Goal: Task Accomplishment & Management: Use online tool/utility

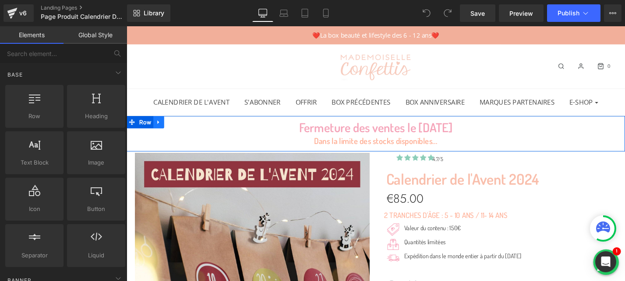
click at [163, 127] on icon at bounding box center [161, 128] width 6 height 7
click at [163, 130] on icon at bounding box center [161, 129] width 6 height 6
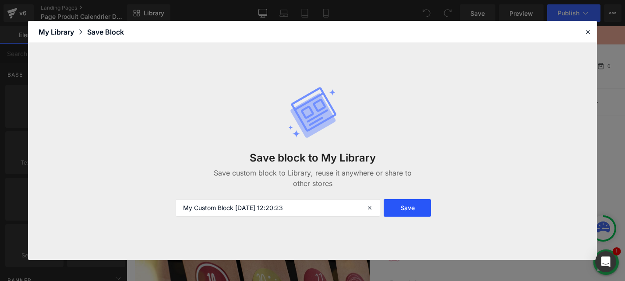
click at [405, 205] on button "Save" at bounding box center [406, 208] width 47 height 18
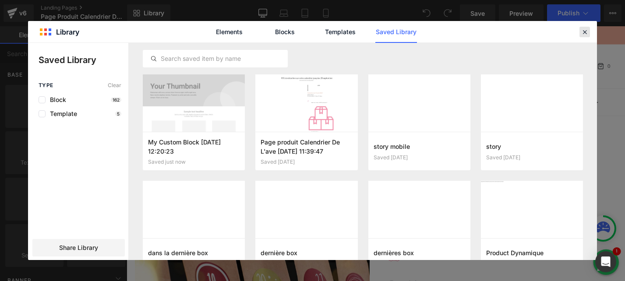
click at [582, 31] on icon at bounding box center [584, 32] width 8 height 8
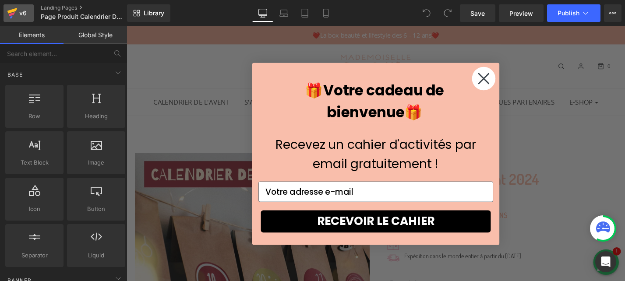
click at [17, 11] on icon at bounding box center [12, 13] width 11 height 22
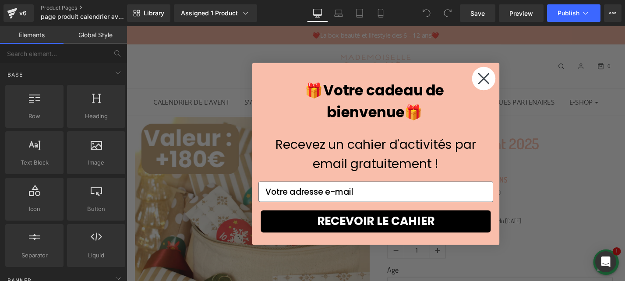
click at [503, 82] on circle "Close dialog" at bounding box center [506, 81] width 25 height 25
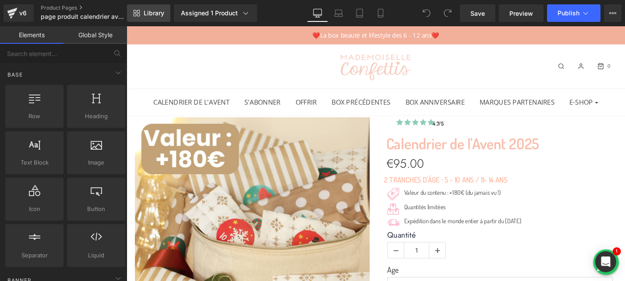
click at [148, 18] on link "Library" at bounding box center [148, 13] width 43 height 18
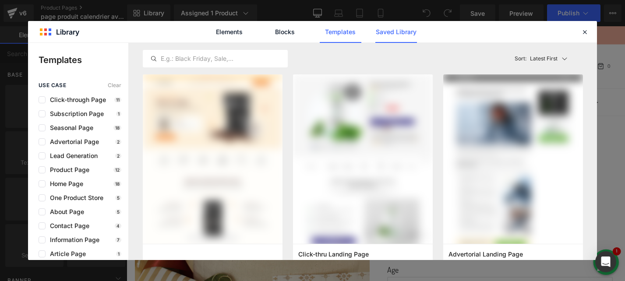
click at [383, 33] on link "Saved Library" at bounding box center [396, 32] width 42 height 22
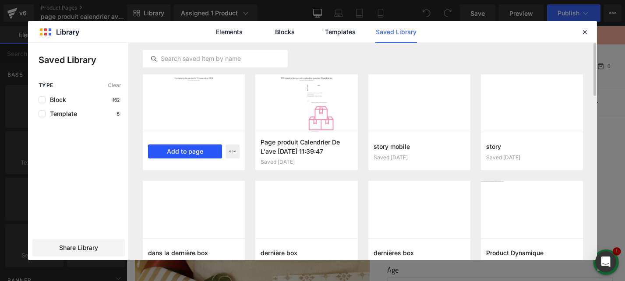
click at [166, 151] on button "Add to page" at bounding box center [185, 151] width 74 height 14
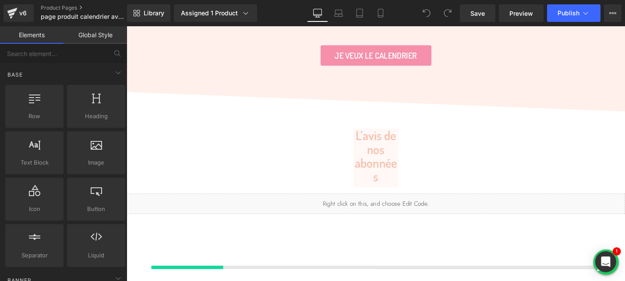
scroll to position [3321, 0]
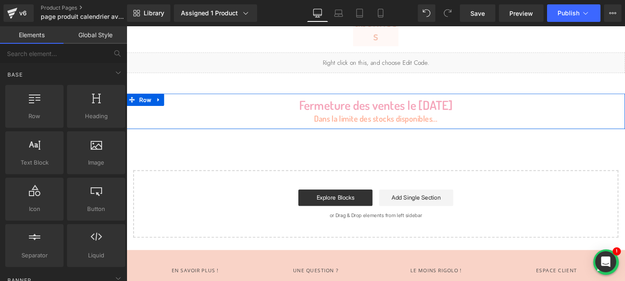
drag, startPoint x: 134, startPoint y: 76, endPoint x: 134, endPoint y: 52, distance: 24.1
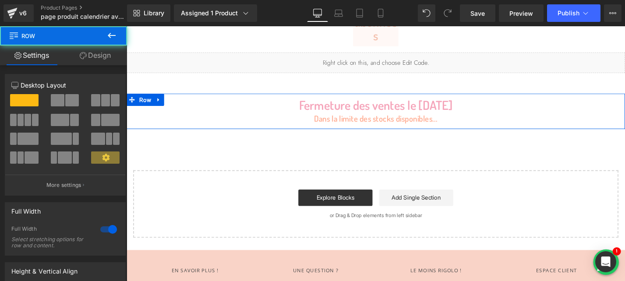
click at [135, 54] on div "Liquid" at bounding box center [392, 65] width 530 height 22
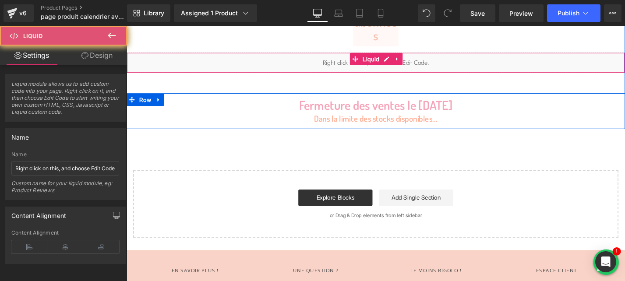
click at [135, 54] on div "Liquid" at bounding box center [392, 65] width 530 height 22
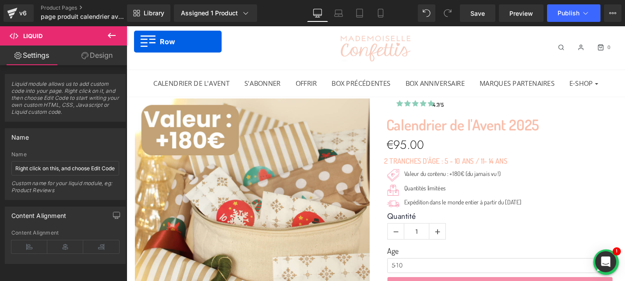
scroll to position [0, 0]
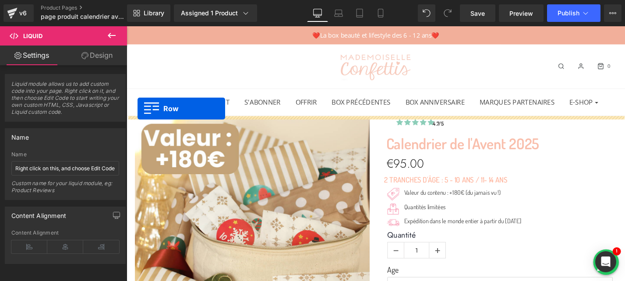
drag, startPoint x: 131, startPoint y: 74, endPoint x: 138, endPoint y: 113, distance: 40.1
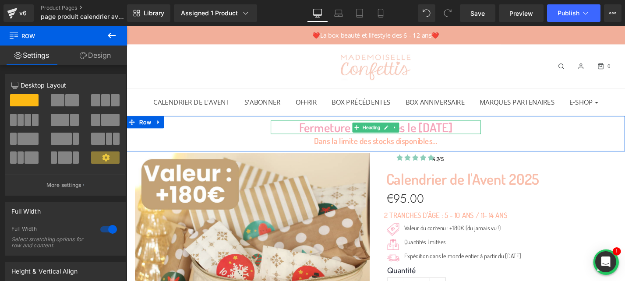
click at [497, 135] on h1 "Fermeture des ventes le [DATE]" at bounding box center [391, 134] width 223 height 14
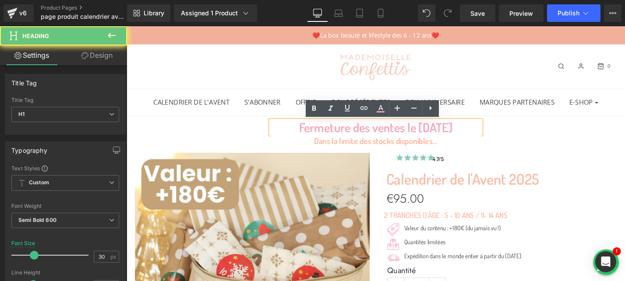
click at [502, 134] on h1 "Fermeture des ventes le [DATE]" at bounding box center [391, 134] width 223 height 14
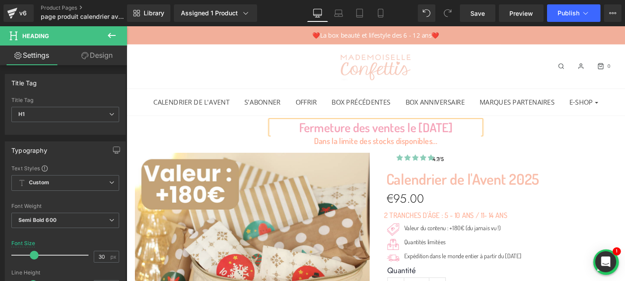
click at [506, 60] on div "0" at bounding box center [564, 68] width 172 height 29
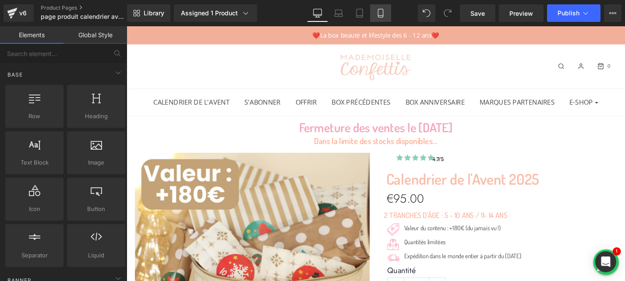
click at [380, 11] on icon at bounding box center [380, 13] width 9 height 9
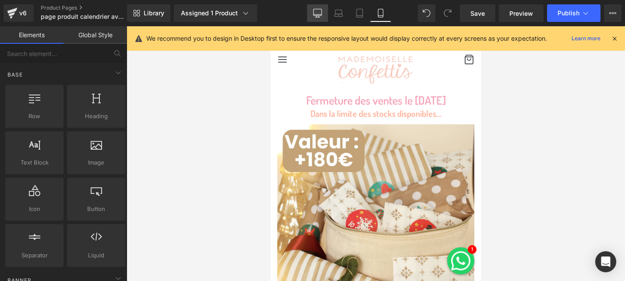
click at [321, 10] on icon at bounding box center [317, 13] width 9 height 9
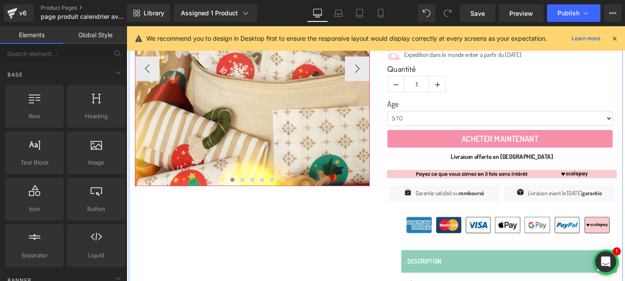
scroll to position [173, 0]
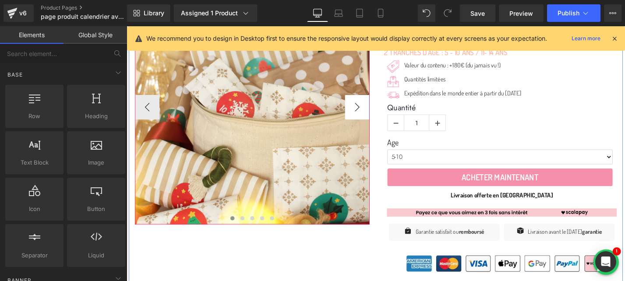
click at [369, 111] on button "›" at bounding box center [371, 112] width 26 height 26
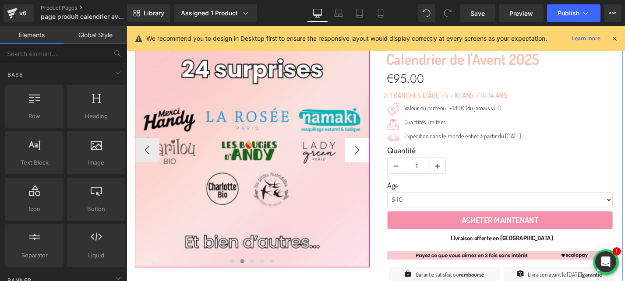
scroll to position [127, 0]
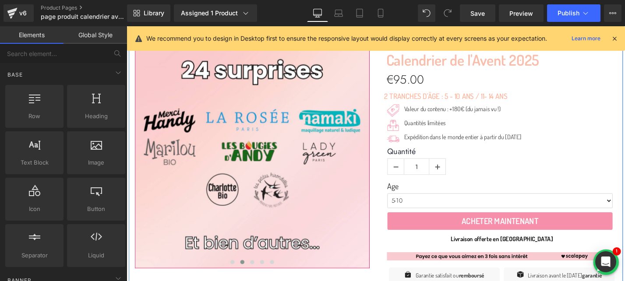
click at [135, 151] on button "‹" at bounding box center [122, 159] width 26 height 26
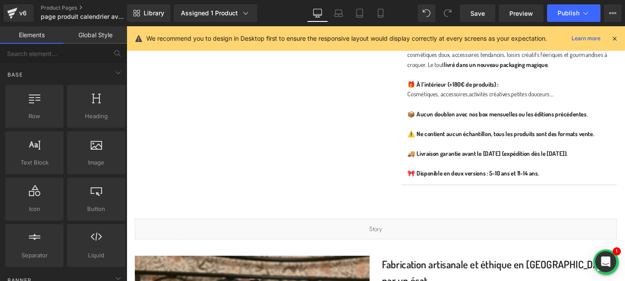
scroll to position [499, 0]
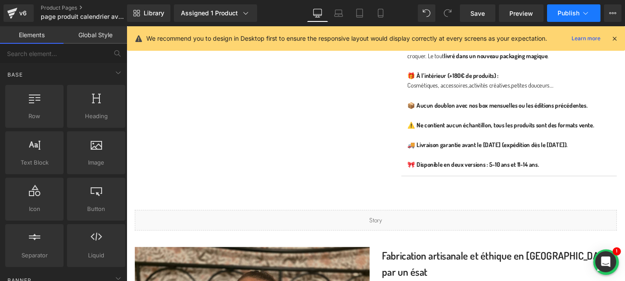
click at [561, 13] on span "Publish" at bounding box center [568, 13] width 22 height 7
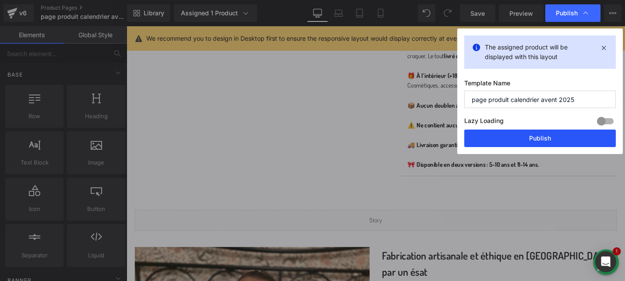
click at [491, 132] on button "Publish" at bounding box center [539, 139] width 151 height 18
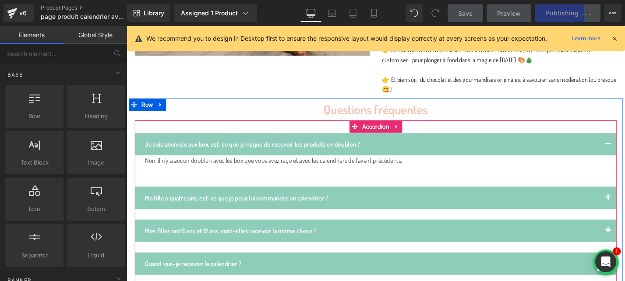
scroll to position [896, 0]
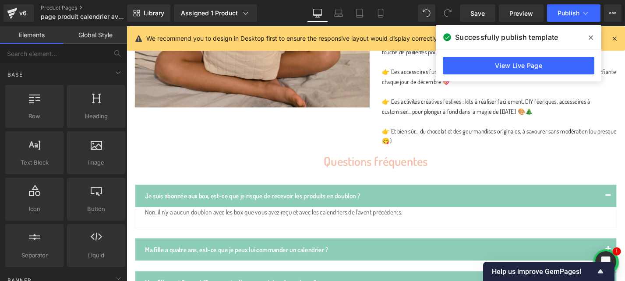
click at [593, 36] on span at bounding box center [590, 38] width 14 height 14
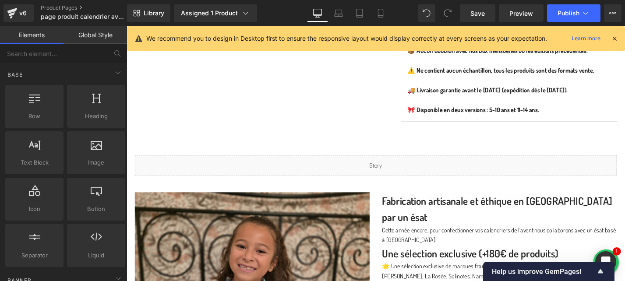
scroll to position [564, 0]
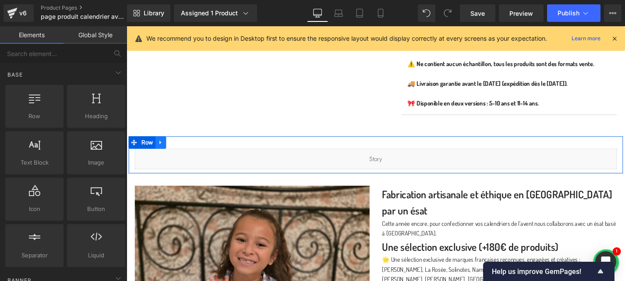
click at [165, 149] on icon at bounding box center [163, 149] width 6 height 7
click at [176, 151] on icon at bounding box center [174, 149] width 6 height 7
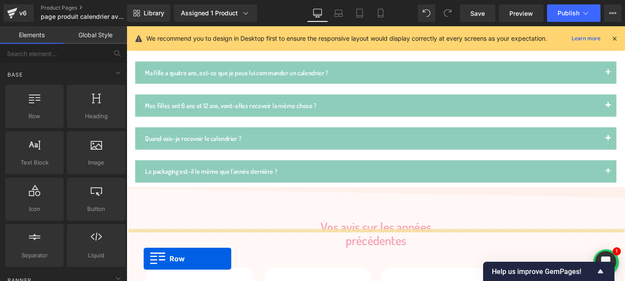
scroll to position [1115, 0]
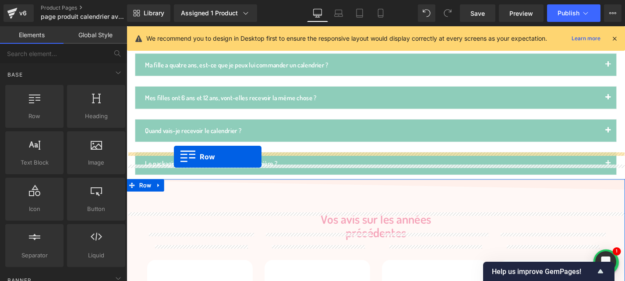
drag, startPoint x: 132, startPoint y: 95, endPoint x: 177, endPoint y: 165, distance: 82.7
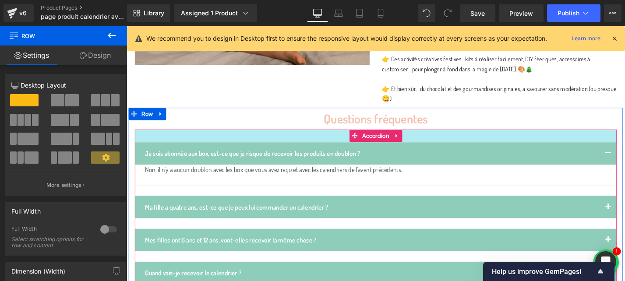
scroll to position [938, 0]
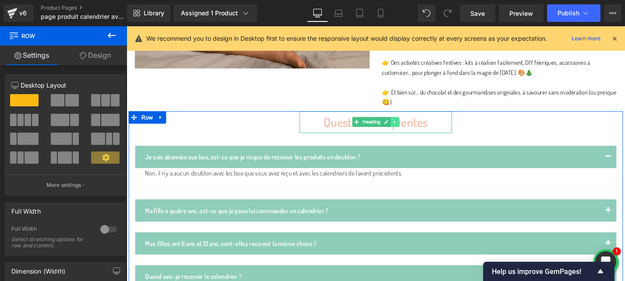
click at [412, 127] on icon at bounding box center [411, 128] width 1 height 3
click at [407, 126] on icon at bounding box center [406, 128] width 5 height 5
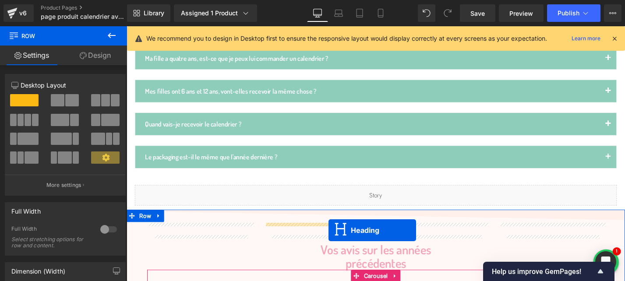
scroll to position [1165, 0]
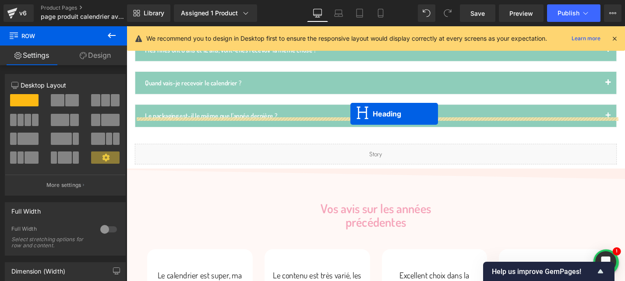
drag, startPoint x: 368, startPoint y: 123, endPoint x: 364, endPoint y: 119, distance: 6.0
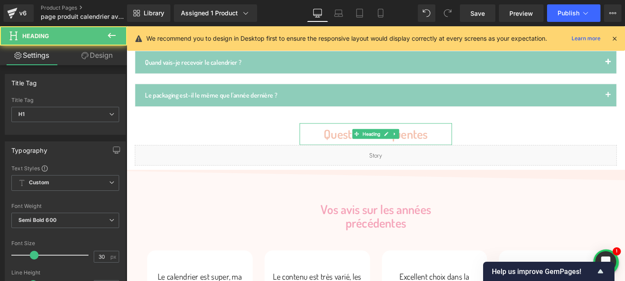
scroll to position [1143, 0]
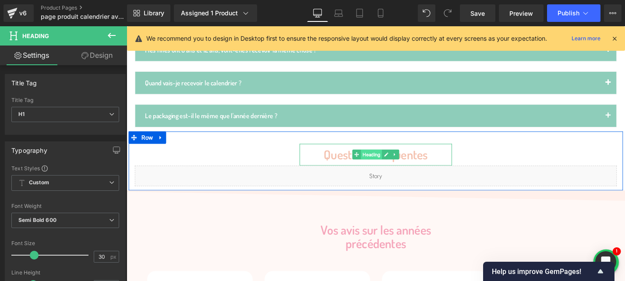
click at [398, 158] on span "Heading" at bounding box center [387, 163] width 22 height 11
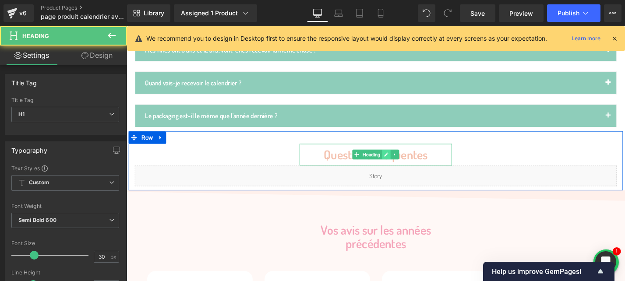
click at [404, 160] on icon at bounding box center [402, 162] width 5 height 5
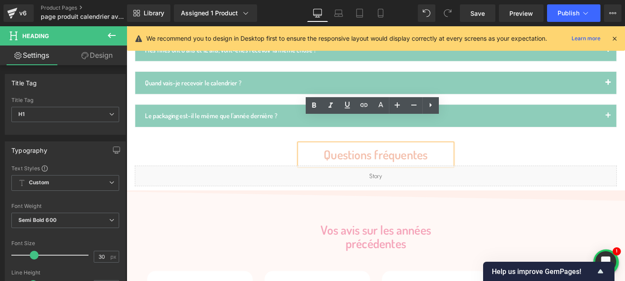
click at [353, 156] on h1 "Questions fréquentes" at bounding box center [391, 163] width 162 height 14
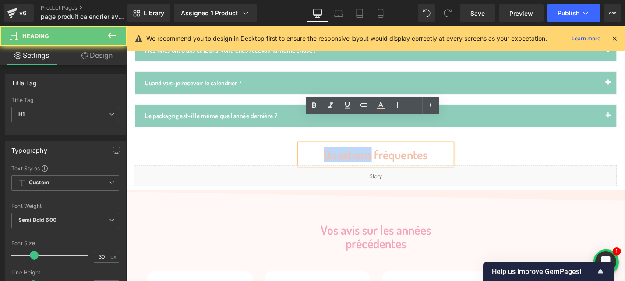
click at [353, 156] on h1 "Questions fréquentes" at bounding box center [391, 163] width 162 height 14
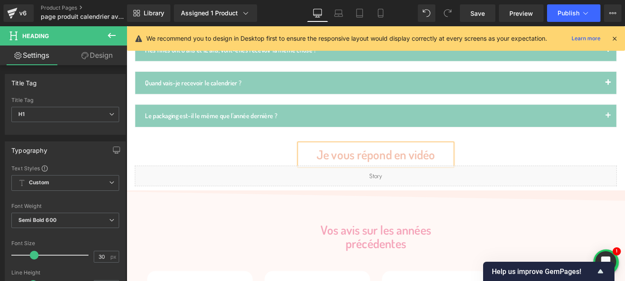
click at [510, 151] on div "Je vous répond en vidéo Heading Liquid" at bounding box center [391, 173] width 525 height 45
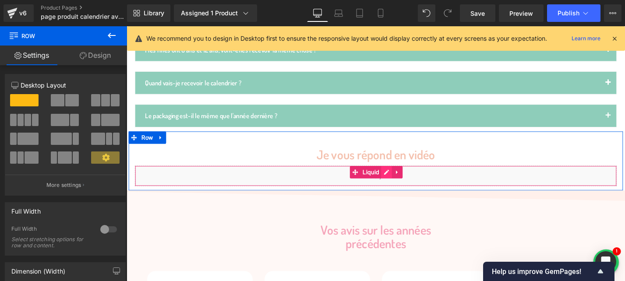
click at [403, 175] on div "Liquid" at bounding box center [391, 186] width 512 height 22
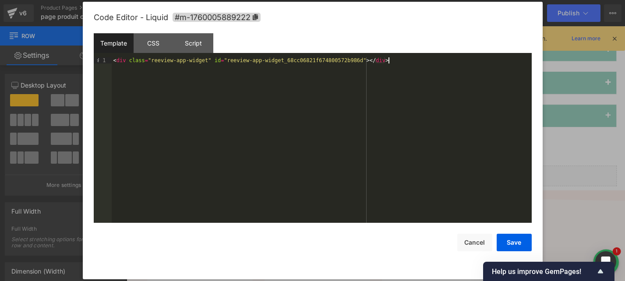
click at [390, 69] on div "< div class = "reeview-app-widget" id = "reeview-app-widget_68cc06821f674800572…" at bounding box center [322, 146] width 420 height 178
click at [372, 63] on div "< div class = "reeview-app-widget" id = "reeview-app-widget_68cc06821f674800572…" at bounding box center [322, 146] width 420 height 178
click at [520, 241] on button "Save" at bounding box center [513, 243] width 35 height 18
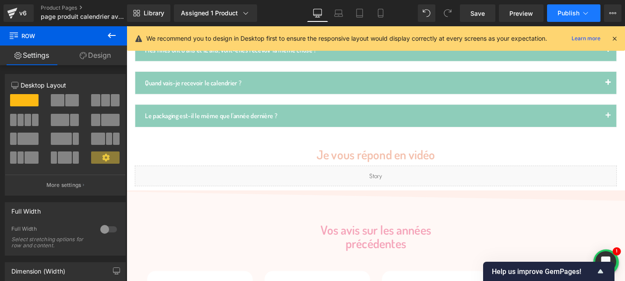
click at [568, 17] on button "Publish" at bounding box center [573, 13] width 53 height 18
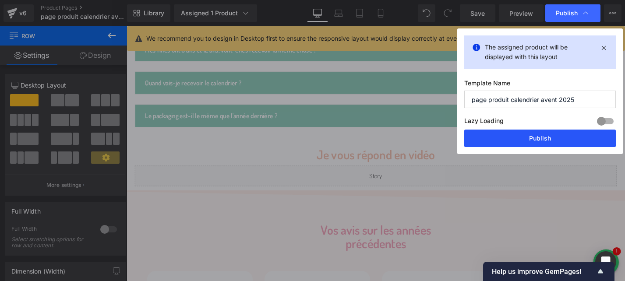
click at [524, 138] on button "Publish" at bounding box center [539, 139] width 151 height 18
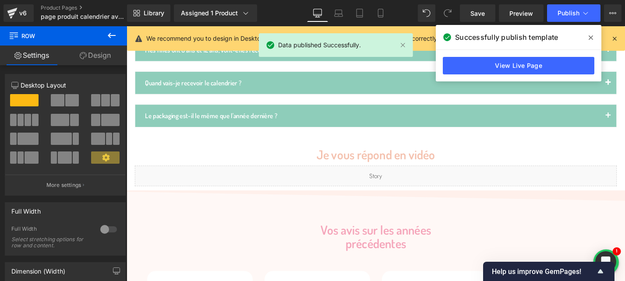
click at [589, 39] on icon at bounding box center [590, 37] width 4 height 4
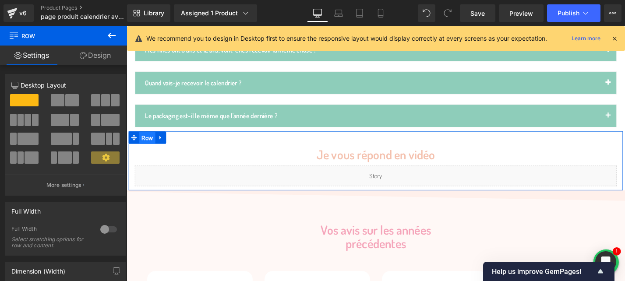
click at [149, 139] on span "Row" at bounding box center [148, 145] width 17 height 13
click at [97, 60] on link "Design" at bounding box center [94, 56] width 63 height 20
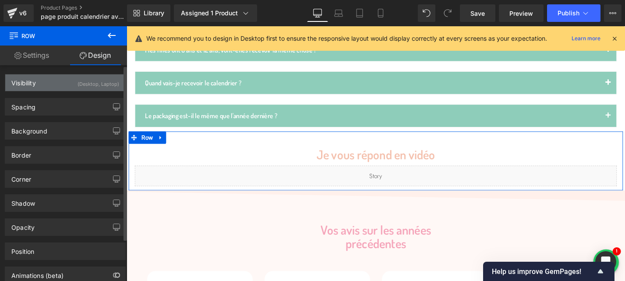
click at [49, 82] on div "Visibility (Desktop, Laptop)" at bounding box center [65, 82] width 120 height 17
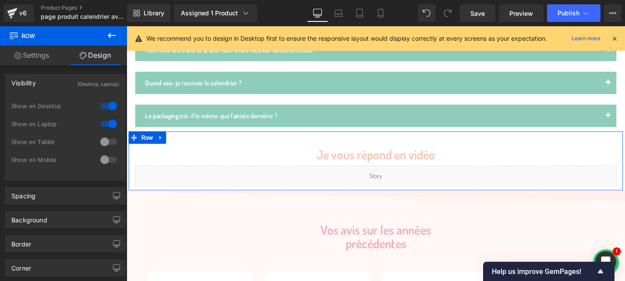
click at [46, 59] on link "Settings" at bounding box center [31, 56] width 63 height 20
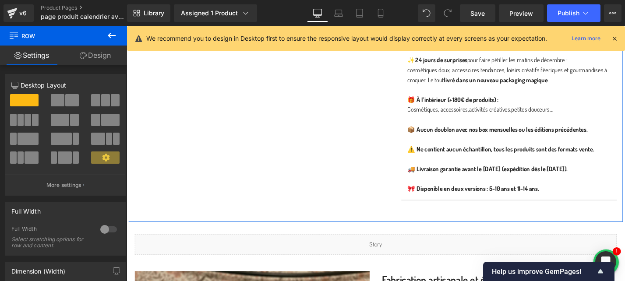
scroll to position [495, 0]
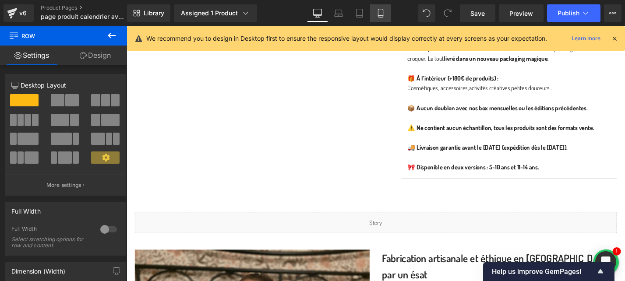
drag, startPoint x: 380, startPoint y: 15, endPoint x: 98, endPoint y: 39, distance: 283.3
click at [380, 15] on icon at bounding box center [380, 13] width 9 height 9
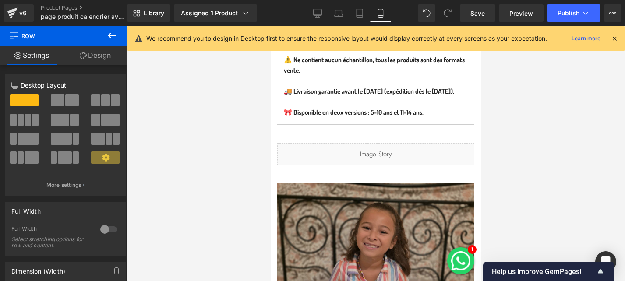
scroll to position [852, 0]
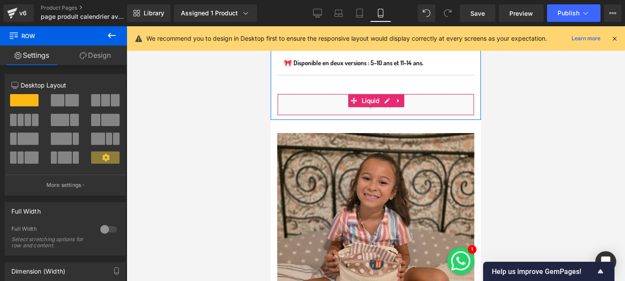
click at [399, 103] on icon at bounding box center [398, 101] width 2 height 4
click at [394, 104] on icon at bounding box center [393, 101] width 6 height 6
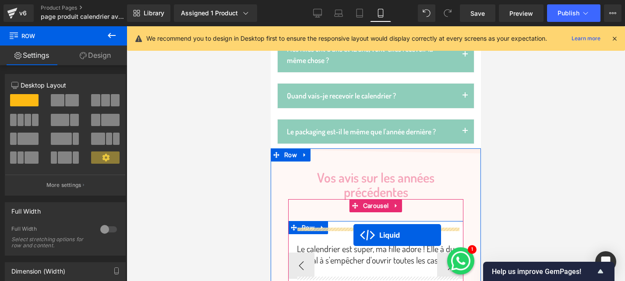
scroll to position [1675, 0]
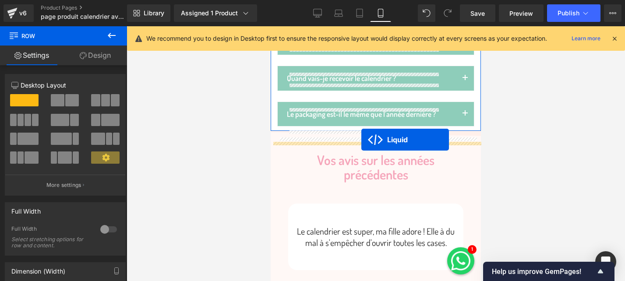
drag, startPoint x: 352, startPoint y: 131, endPoint x: 361, endPoint y: 140, distance: 12.4
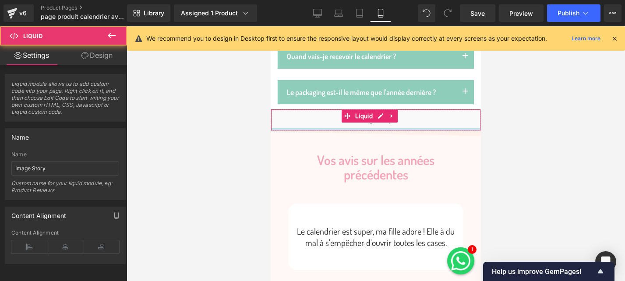
scroll to position [1653, 0]
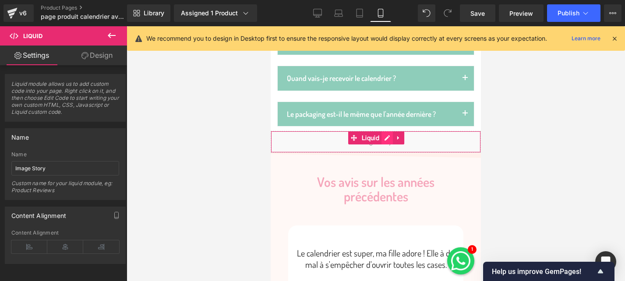
click at [384, 150] on div "Liquid" at bounding box center [376, 142] width 210 height 22
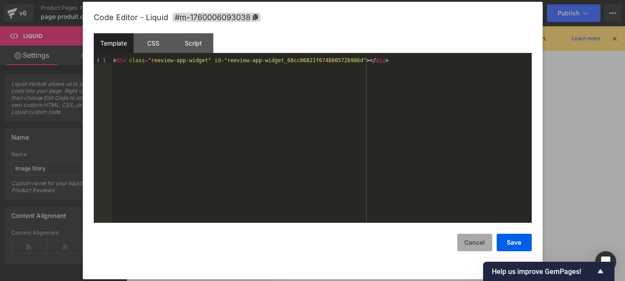
click at [481, 240] on button "Cancel" at bounding box center [474, 243] width 35 height 18
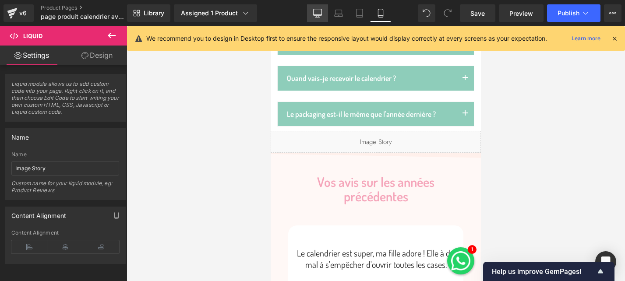
click at [318, 14] on icon at bounding box center [317, 13] width 9 height 9
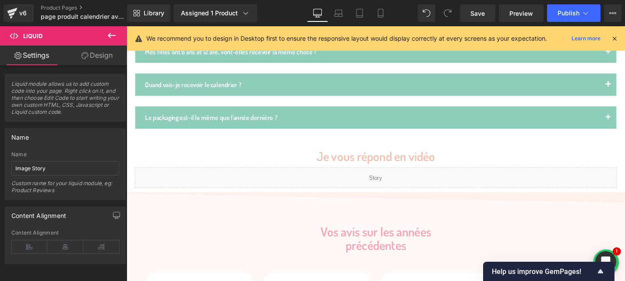
scroll to position [1140, 0]
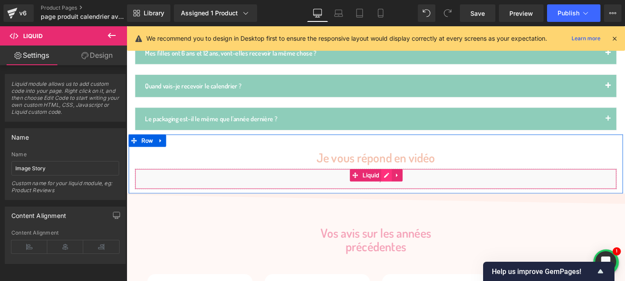
click at [403, 178] on div "Liquid" at bounding box center [391, 189] width 512 height 22
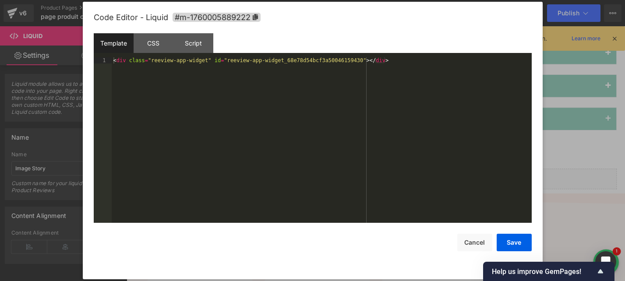
click at [285, 77] on div "< div class = "reeview-app-widget" id = "reeview-app-widget_68e78d54bcf3a500461…" at bounding box center [322, 146] width 420 height 178
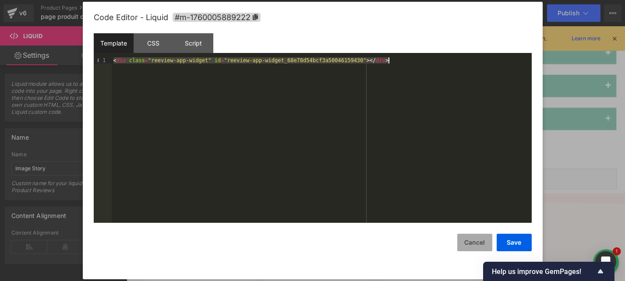
click at [474, 238] on button "Cancel" at bounding box center [474, 243] width 35 height 18
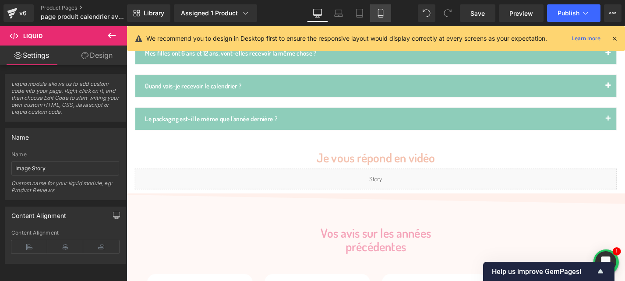
click at [375, 17] on link "Mobile" at bounding box center [380, 13] width 21 height 18
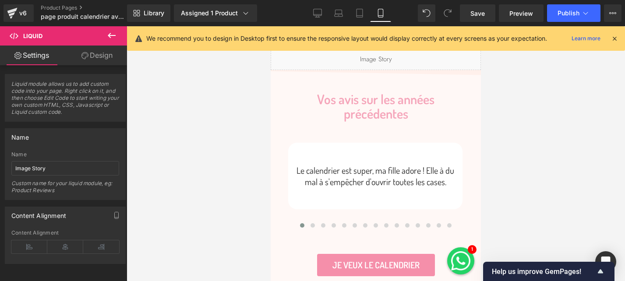
scroll to position [1683, 0]
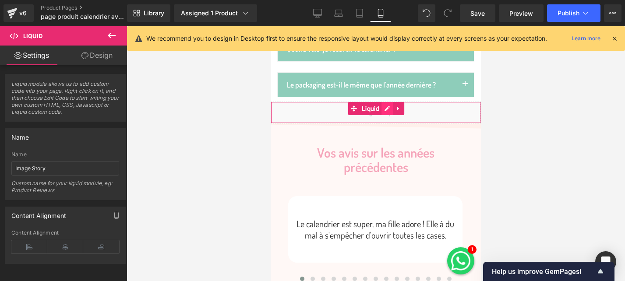
click at [388, 118] on div "Liquid" at bounding box center [376, 113] width 210 height 22
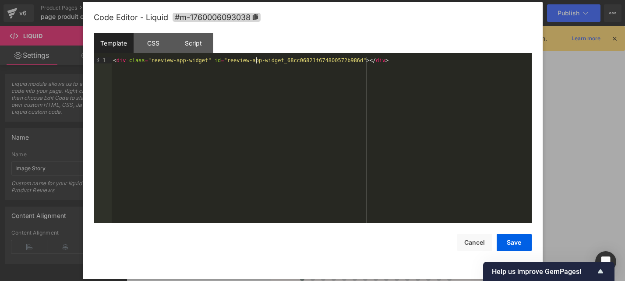
click at [255, 61] on div "< div class = "reeview-app-widget" id = "reeview-app-widget_68cc06821f674800572…" at bounding box center [322, 146] width 420 height 178
click at [506, 243] on button "Save" at bounding box center [513, 243] width 35 height 18
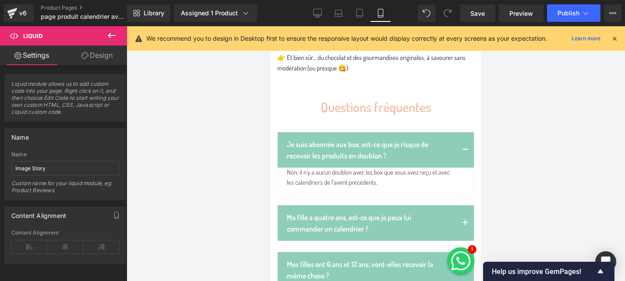
scroll to position [1406, 0]
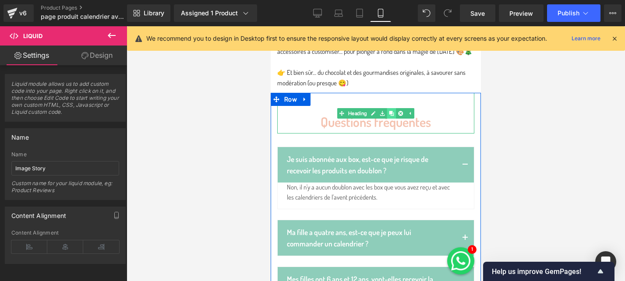
click at [392, 112] on icon at bounding box center [391, 113] width 5 height 5
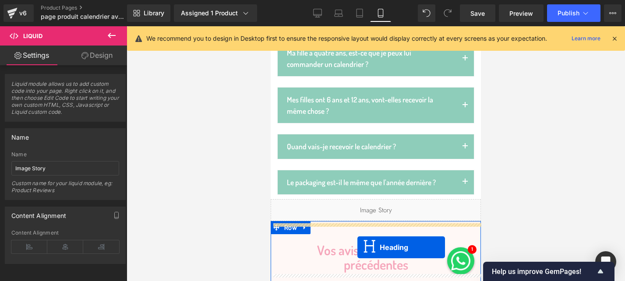
scroll to position [1651, 0]
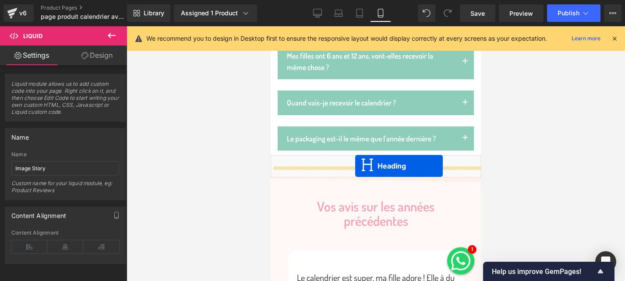
drag, startPoint x: 354, startPoint y: 154, endPoint x: 355, endPoint y: 166, distance: 11.9
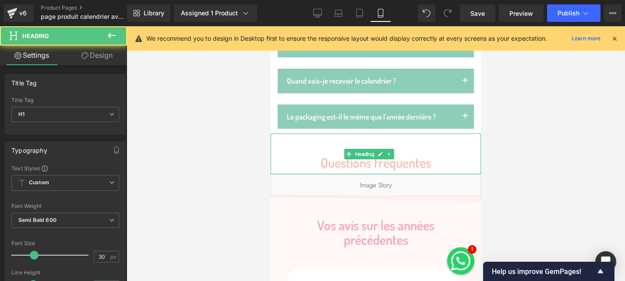
scroll to position [1629, 0]
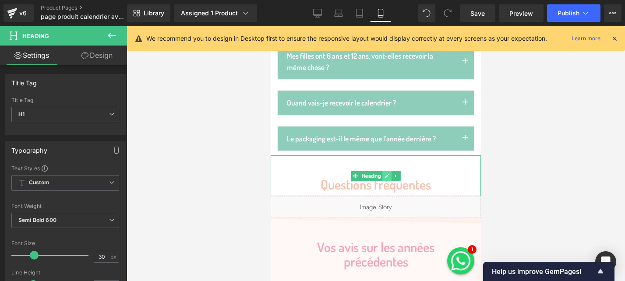
click at [386, 178] on icon at bounding box center [387, 176] width 4 height 4
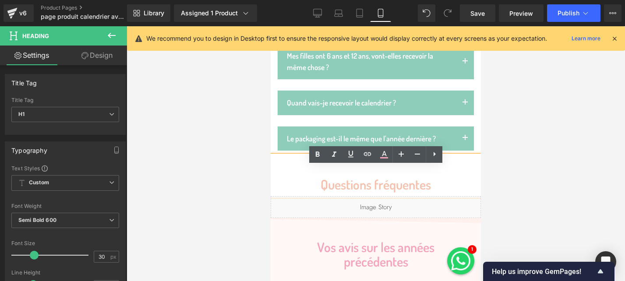
click at [374, 192] on h1 "Questions fréquentes" at bounding box center [376, 184] width 210 height 14
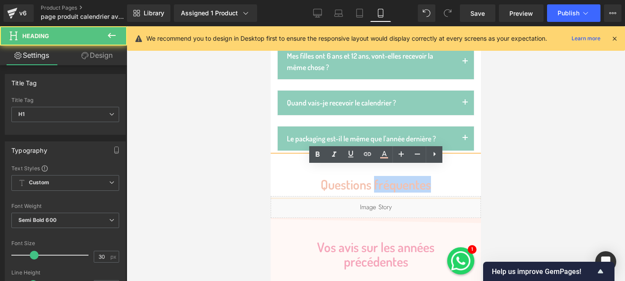
click at [374, 192] on h1 "Questions fréquentes" at bounding box center [376, 184] width 210 height 14
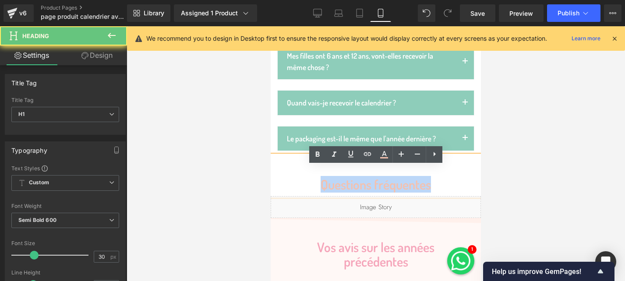
click at [374, 192] on h1 "Questions fréquentes" at bounding box center [376, 184] width 210 height 14
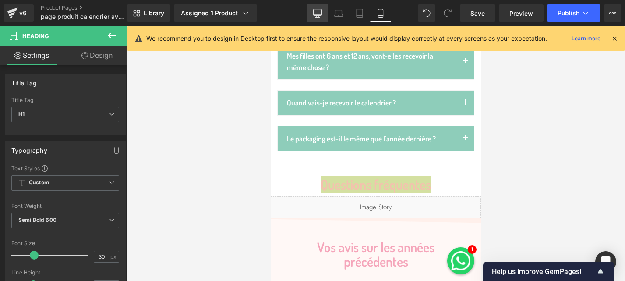
click at [317, 8] on link "Desktop" at bounding box center [317, 13] width 21 height 18
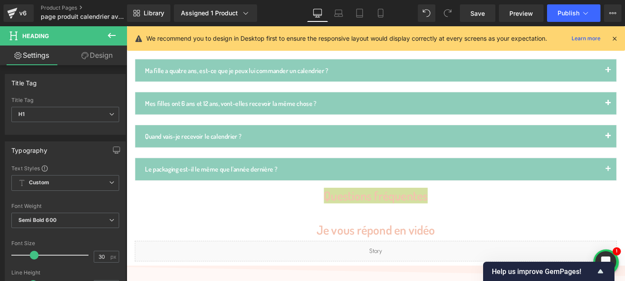
scroll to position [1087, 0]
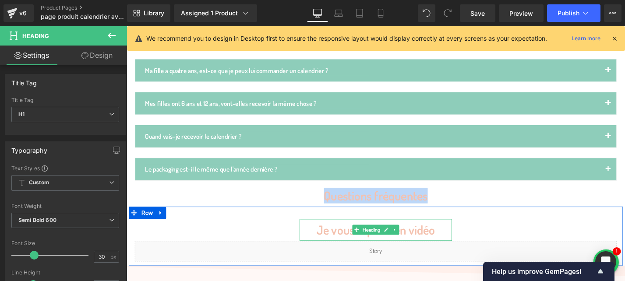
click at [347, 235] on h1 "Je vous répond en vidéo" at bounding box center [391, 242] width 162 height 14
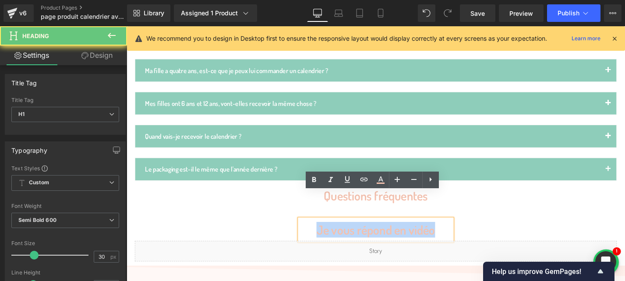
click at [347, 235] on h1 "Je vous répond en vidéo" at bounding box center [391, 242] width 162 height 14
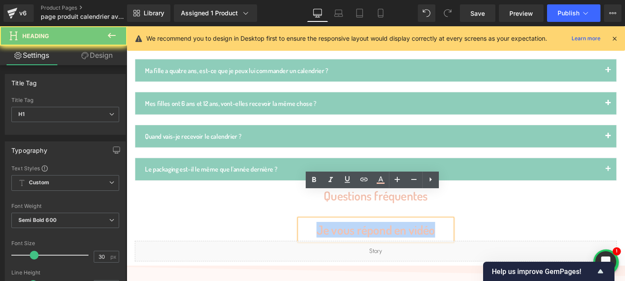
copy h1 "Je vous répond en vidéo"
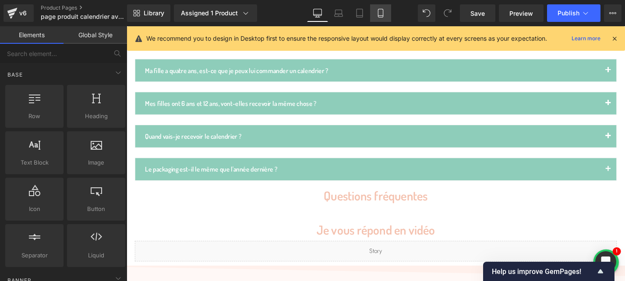
click at [380, 16] on icon at bounding box center [380, 13] width 9 height 9
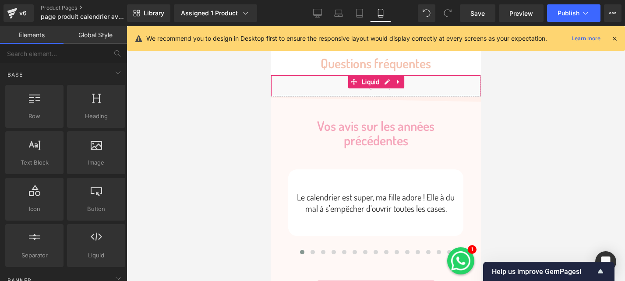
scroll to position [1721, 0]
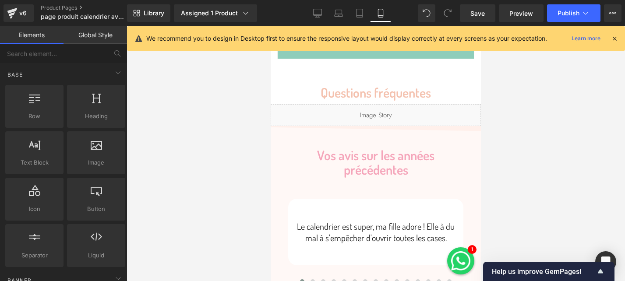
click at [368, 100] on h1 "Questions fréquentes" at bounding box center [376, 92] width 210 height 14
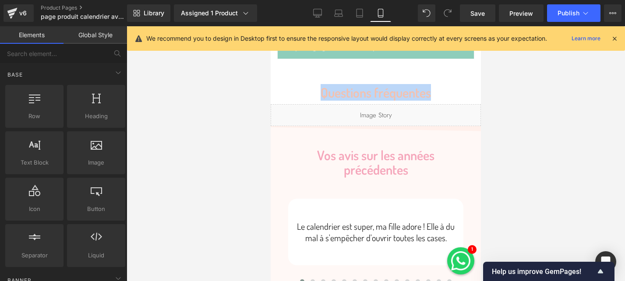
click at [368, 100] on h1 "Questions fréquentes" at bounding box center [376, 92] width 210 height 14
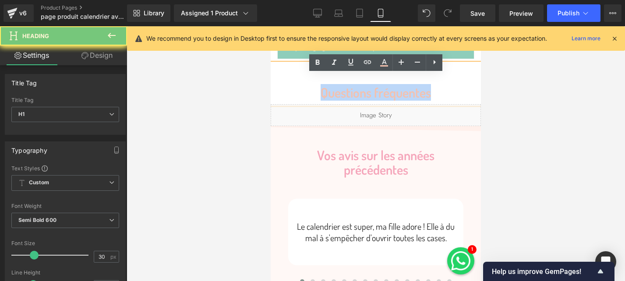
paste div
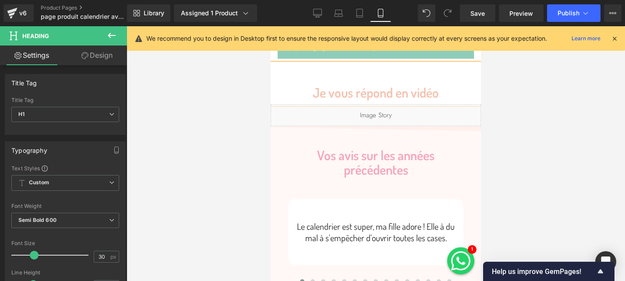
click at [553, 101] on div at bounding box center [376, 153] width 498 height 255
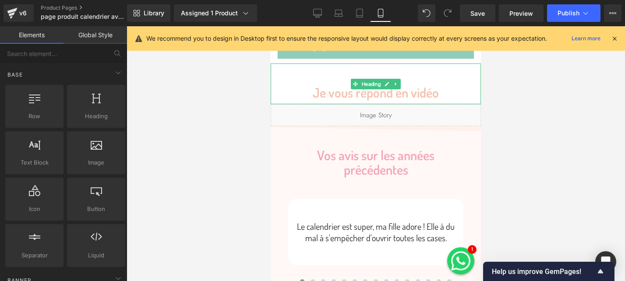
click at [375, 89] on span "Heading" at bounding box center [371, 84] width 22 height 11
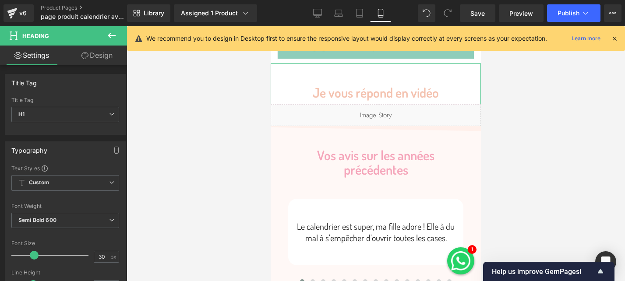
click at [94, 62] on link "Design" at bounding box center [96, 56] width 63 height 20
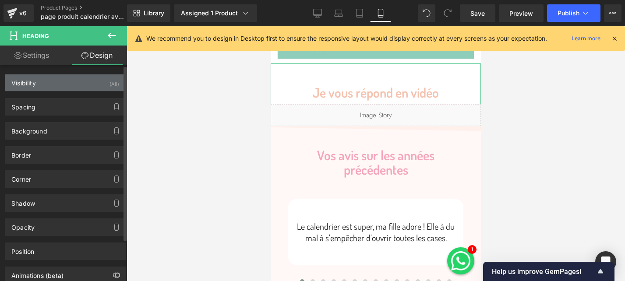
click at [55, 87] on div "Visibility (All)" at bounding box center [65, 82] width 120 height 17
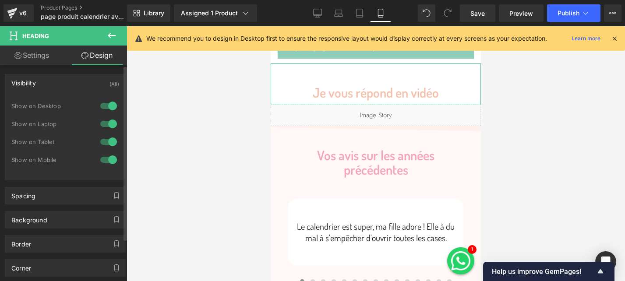
click at [108, 104] on div at bounding box center [108, 106] width 21 height 14
click at [108, 123] on div at bounding box center [108, 124] width 21 height 14
click at [105, 141] on div at bounding box center [108, 142] width 21 height 14
click at [108, 140] on div at bounding box center [108, 142] width 21 height 14
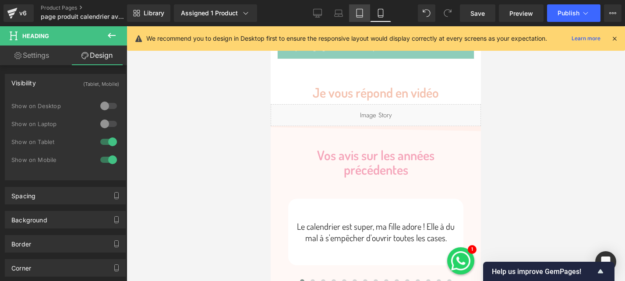
click at [355, 13] on icon at bounding box center [359, 13] width 9 height 9
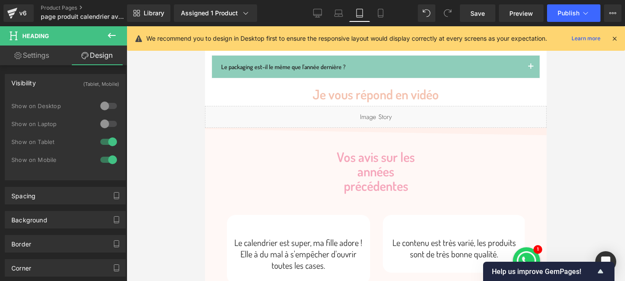
scroll to position [1444, 0]
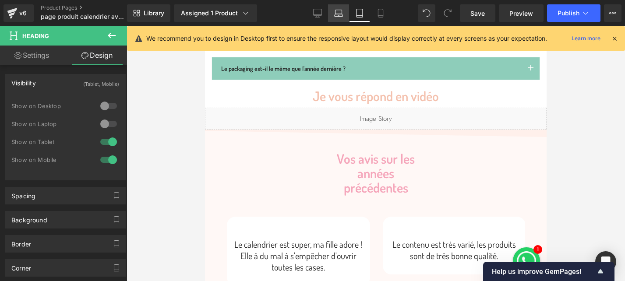
click at [321, 7] on link "Desktop" at bounding box center [317, 13] width 21 height 18
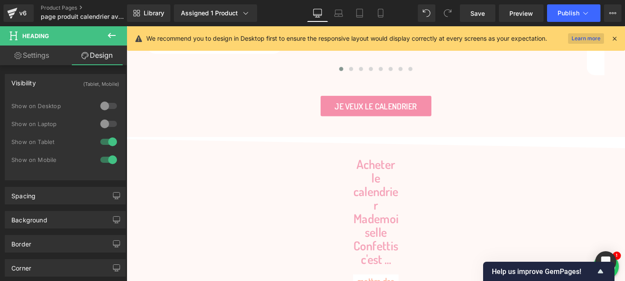
scroll to position [0, 0]
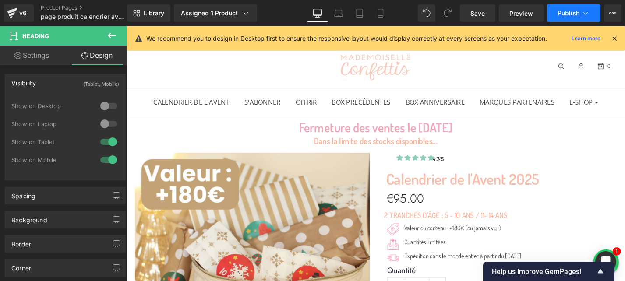
click at [568, 12] on span "Publish" at bounding box center [568, 13] width 22 height 7
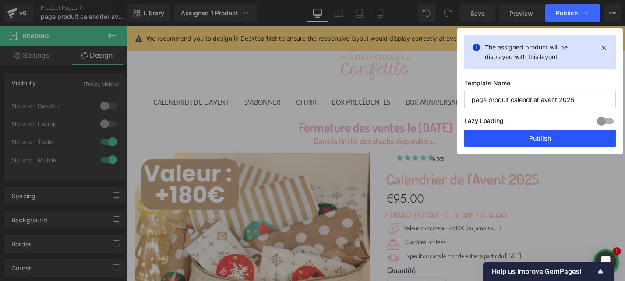
click at [509, 140] on button "Publish" at bounding box center [539, 139] width 151 height 18
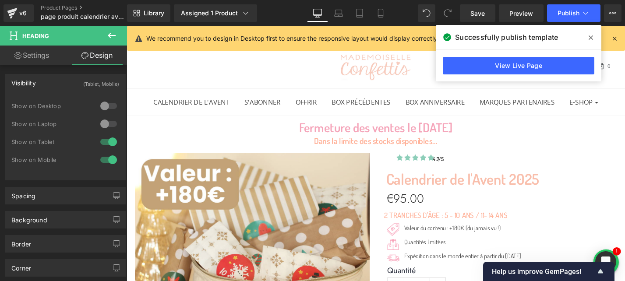
click at [589, 38] on icon at bounding box center [590, 37] width 4 height 7
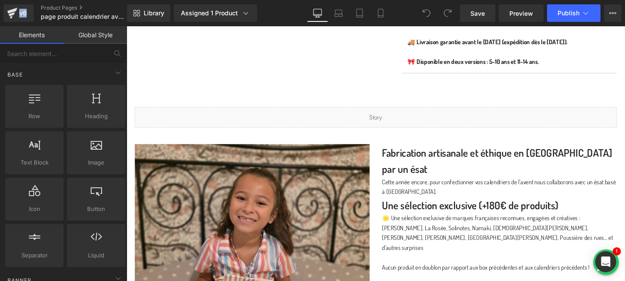
scroll to position [583, 0]
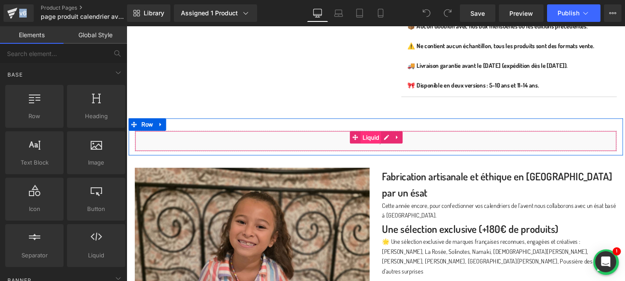
click at [383, 147] on span "Liquid" at bounding box center [386, 144] width 22 height 13
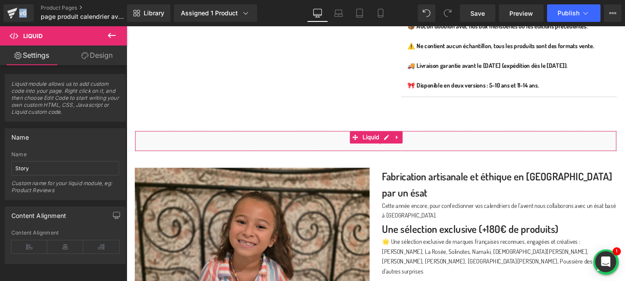
drag, startPoint x: 87, startPoint y: 57, endPoint x: 58, endPoint y: 84, distance: 39.4
click at [87, 57] on icon at bounding box center [84, 55] width 7 height 7
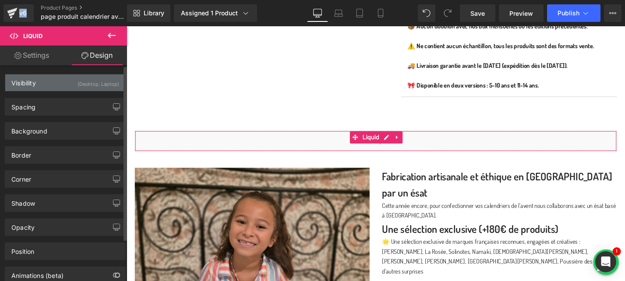
click at [57, 82] on div "Visibility (Desktop, Laptop)" at bounding box center [65, 82] width 120 height 17
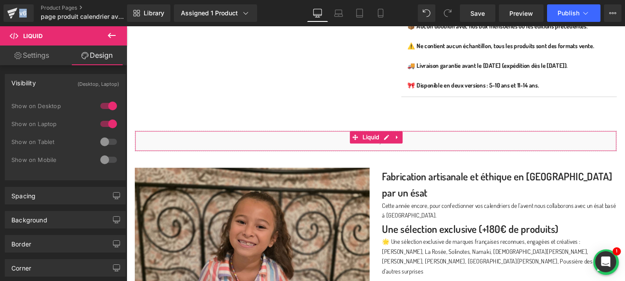
click at [30, 60] on link "Settings" at bounding box center [31, 56] width 63 height 20
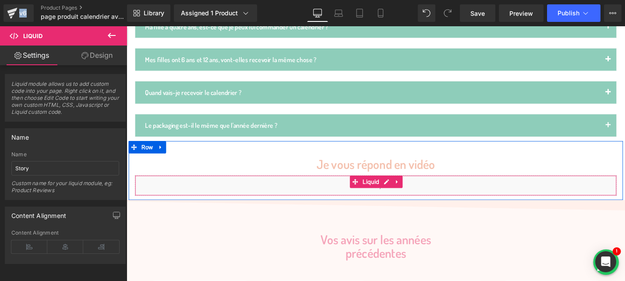
scroll to position [1146, 0]
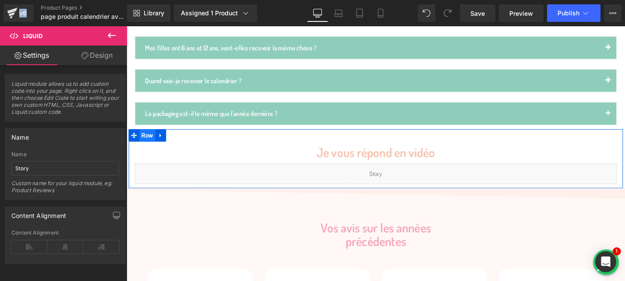
click at [147, 136] on span "Row" at bounding box center [148, 142] width 17 height 13
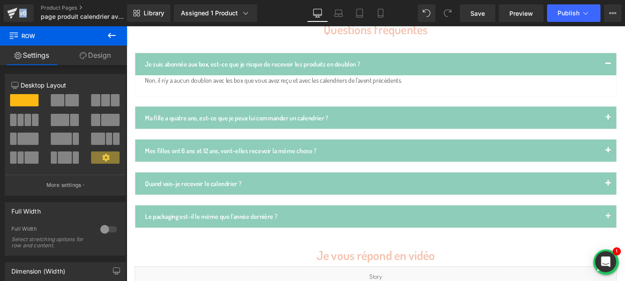
scroll to position [1133, 0]
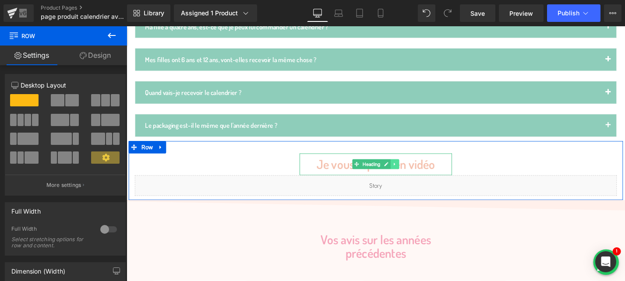
click at [409, 168] on link at bounding box center [411, 173] width 9 height 11
click at [418, 168] on link at bounding box center [415, 173] width 9 height 11
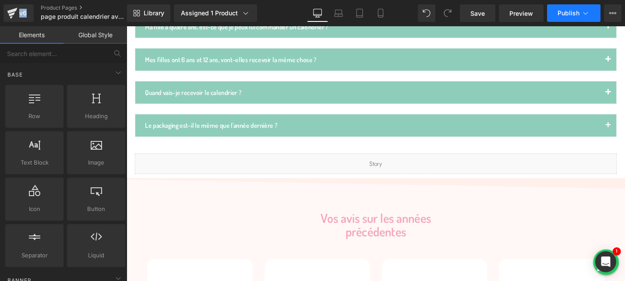
click at [571, 11] on span "Publish" at bounding box center [568, 13] width 22 height 7
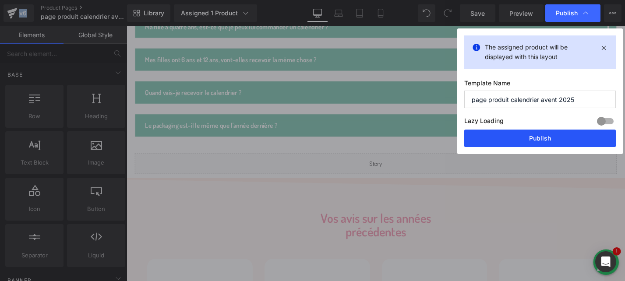
click at [504, 136] on button "Publish" at bounding box center [539, 139] width 151 height 18
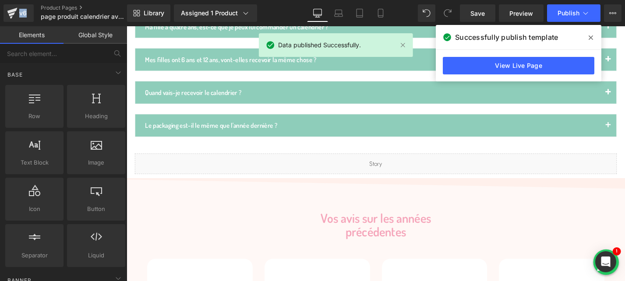
click at [588, 38] on icon at bounding box center [590, 37] width 4 height 7
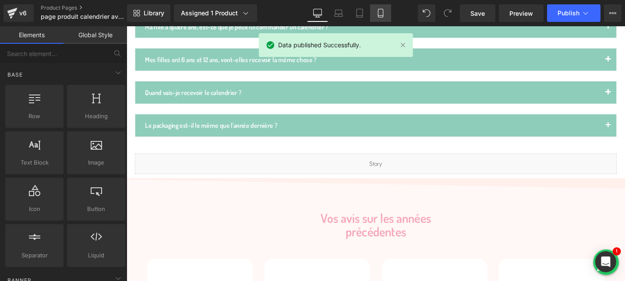
click at [378, 11] on icon at bounding box center [380, 13] width 5 height 8
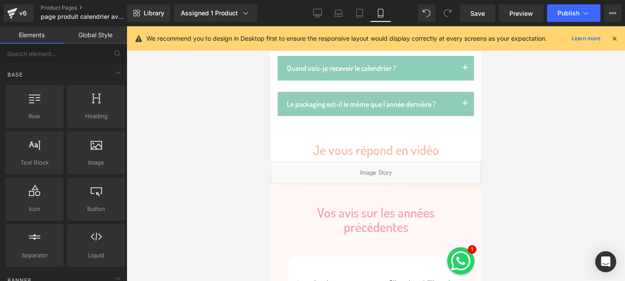
scroll to position [1655, 0]
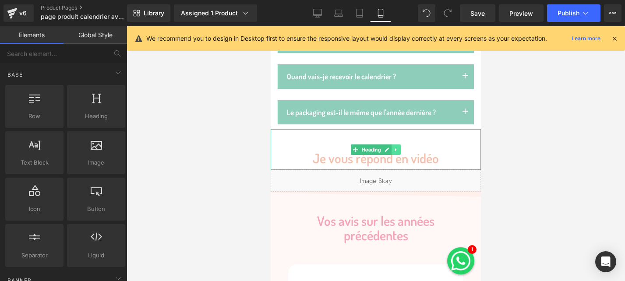
click at [394, 155] on link at bounding box center [395, 149] width 9 height 11
click at [315, 13] on icon at bounding box center [317, 13] width 9 height 9
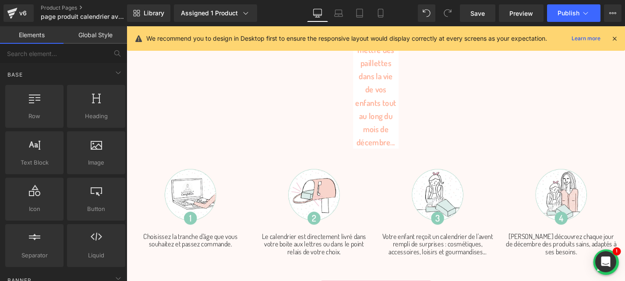
scroll to position [1227, 0]
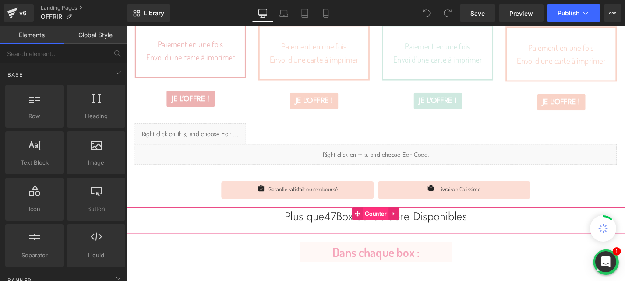
click at [384, 225] on span "Counter" at bounding box center [391, 225] width 28 height 13
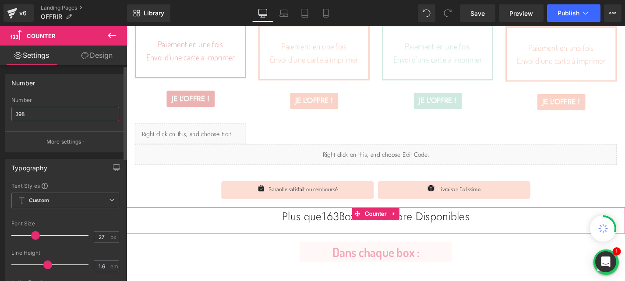
click at [46, 113] on input "398" at bounding box center [65, 114] width 108 height 14
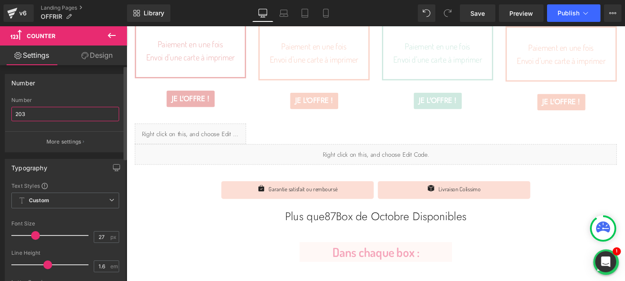
type input "203"
click at [79, 79] on div "Number" at bounding box center [65, 82] width 120 height 17
click at [329, 10] on icon at bounding box center [325, 13] width 9 height 9
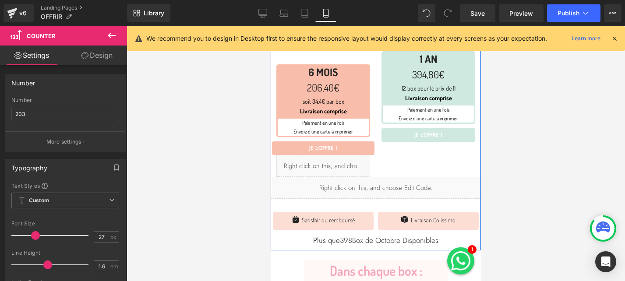
scroll to position [321, 0]
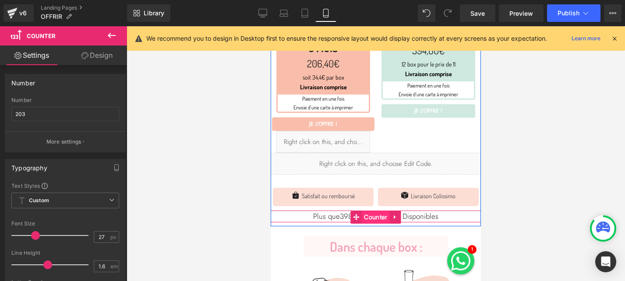
click at [374, 212] on span "Counter" at bounding box center [376, 217] width 28 height 13
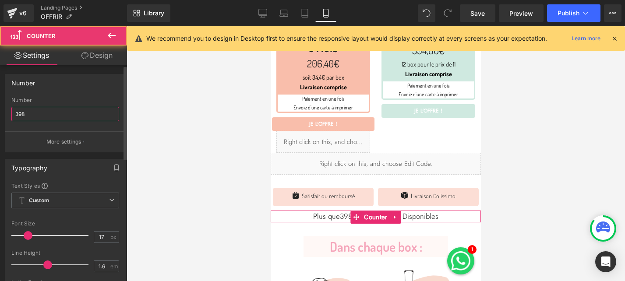
click at [60, 111] on input "398" at bounding box center [65, 114] width 108 height 14
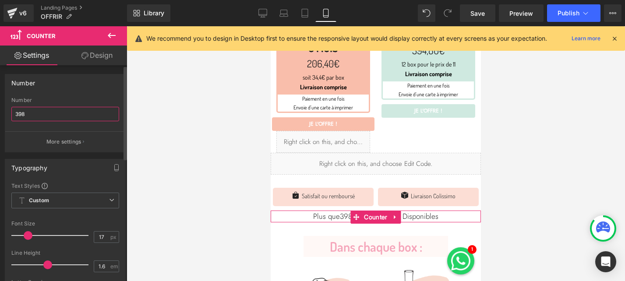
click at [60, 111] on input "398" at bounding box center [65, 114] width 108 height 14
type input "203"
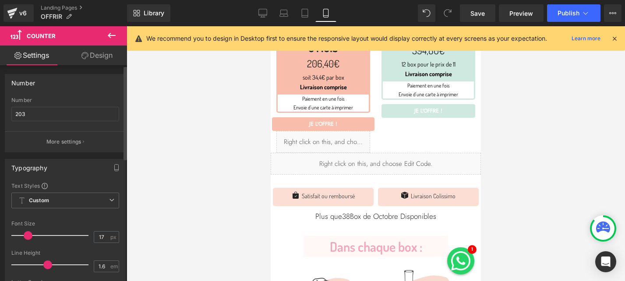
click at [84, 80] on div "Number" at bounding box center [65, 82] width 120 height 17
click at [566, 16] on span "Publish" at bounding box center [568, 13] width 22 height 7
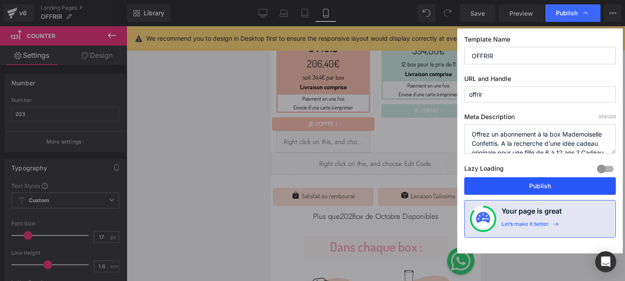
click at [511, 184] on button "Publish" at bounding box center [539, 186] width 151 height 18
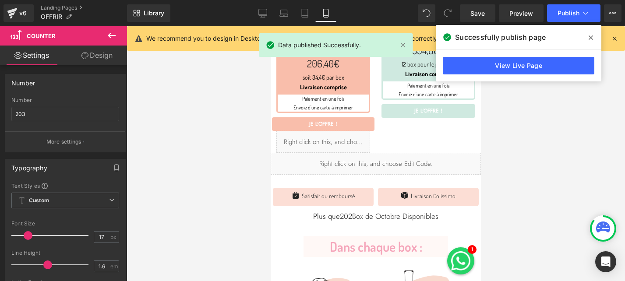
click at [588, 41] on icon at bounding box center [590, 37] width 4 height 7
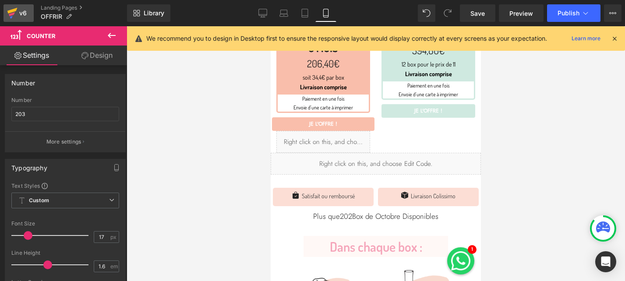
click at [14, 16] on icon at bounding box center [12, 13] width 11 height 22
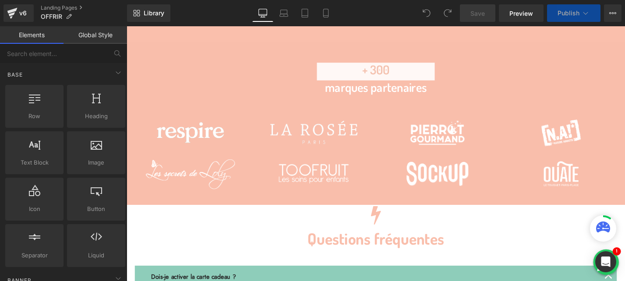
scroll to position [1355, 0]
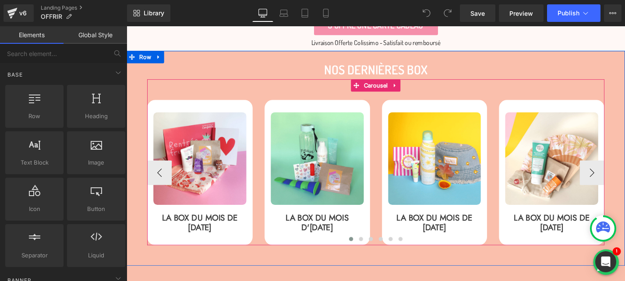
click at [397, 90] on span "Carousel" at bounding box center [391, 89] width 30 height 13
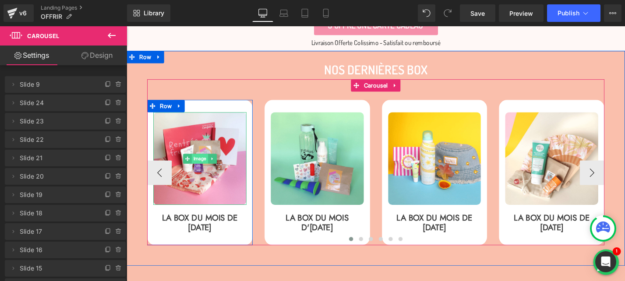
click at [207, 165] on span "Image" at bounding box center [205, 167] width 18 height 11
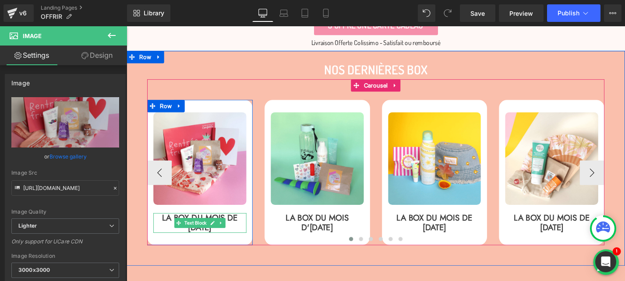
click at [198, 242] on p "LA BOX DU MOIS DE [DATE]" at bounding box center [204, 235] width 99 height 21
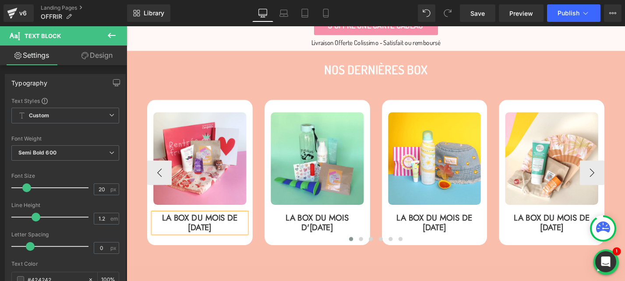
click at [285, 92] on div "Image LA BOX DU MOIS DE [DATE] Text [GEOGRAPHIC_DATA] Image LA BOX DU MOIS D'[D…" at bounding box center [391, 171] width 486 height 177
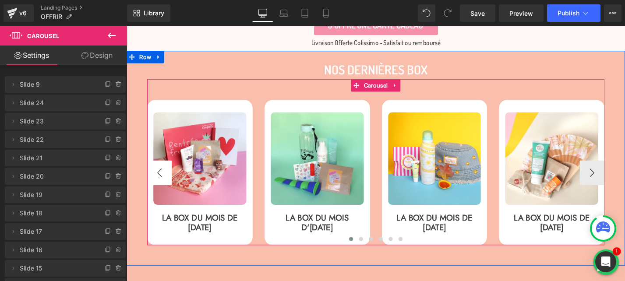
click at [165, 178] on button "‹" at bounding box center [161, 182] width 26 height 26
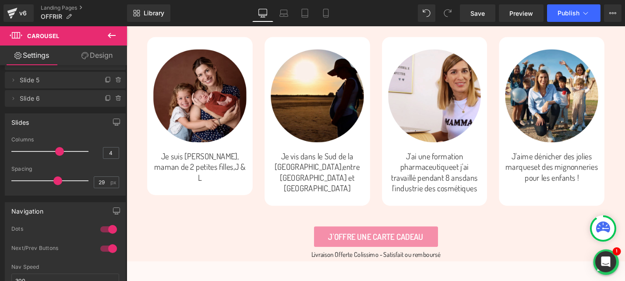
scroll to position [2308, 0]
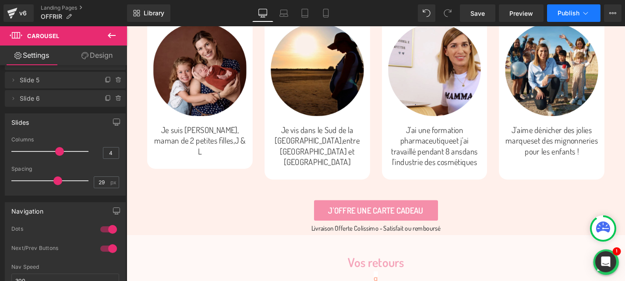
click at [580, 16] on button "Publish" at bounding box center [573, 13] width 53 height 18
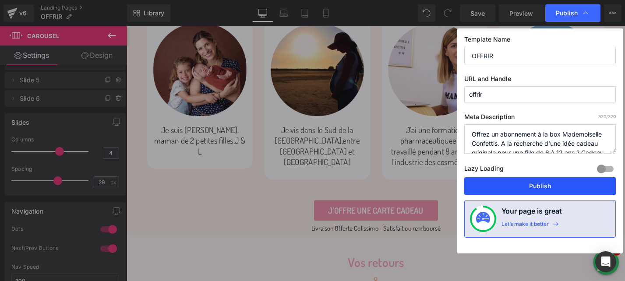
drag, startPoint x: 506, startPoint y: 188, endPoint x: 268, endPoint y: 197, distance: 238.3
click at [506, 188] on button "Publish" at bounding box center [539, 186] width 151 height 18
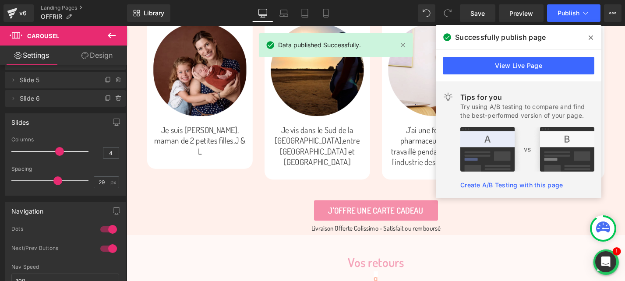
click at [590, 36] on icon at bounding box center [590, 37] width 4 height 7
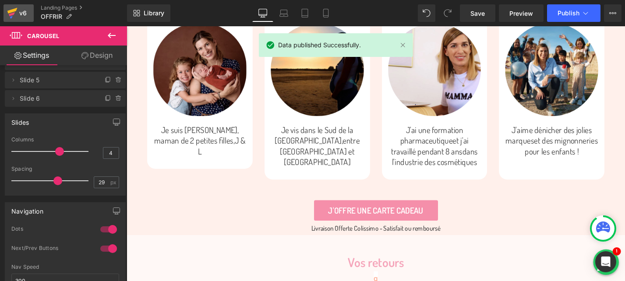
click at [21, 11] on div "v6" at bounding box center [23, 12] width 11 height 11
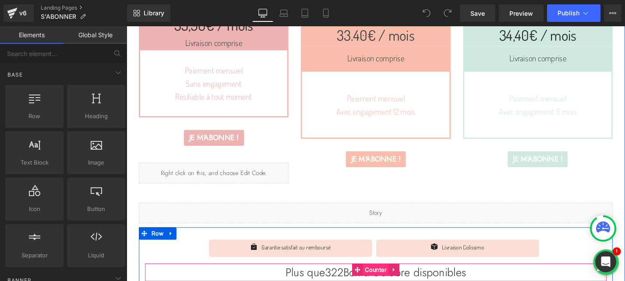
click at [385, 281] on span "Counter" at bounding box center [391, 284] width 28 height 13
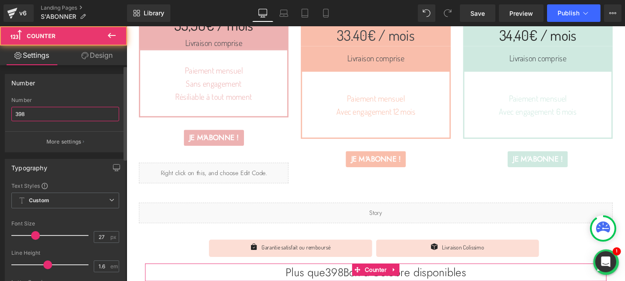
click at [29, 116] on input "398" at bounding box center [65, 114] width 108 height 14
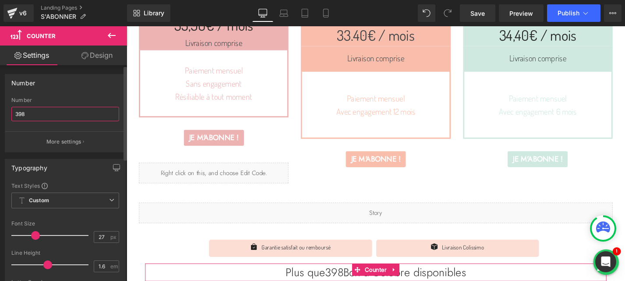
click at [29, 116] on input "398" at bounding box center [65, 114] width 108 height 14
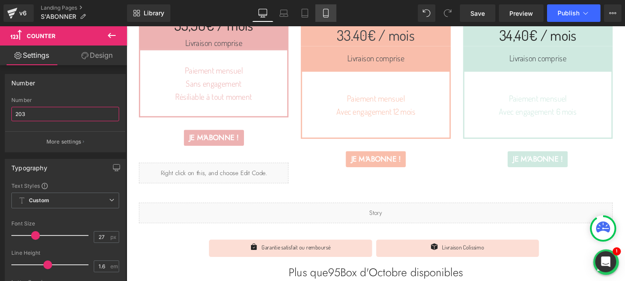
type input "203"
click at [331, 14] on link "Mobile" at bounding box center [325, 13] width 21 height 18
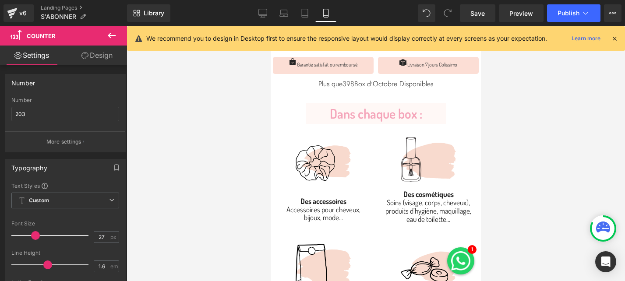
scroll to position [338, 0]
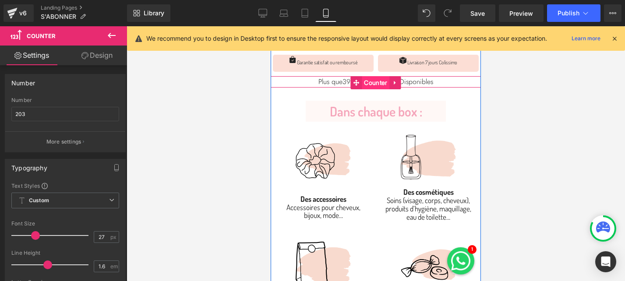
click at [372, 81] on span "Counter" at bounding box center [376, 82] width 28 height 13
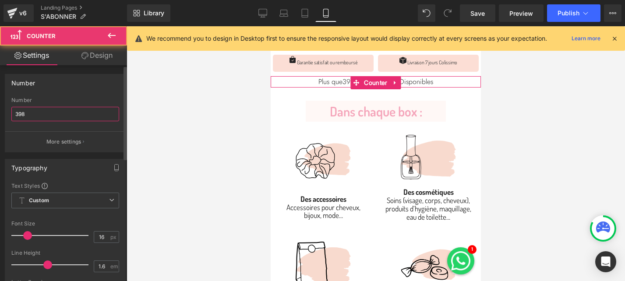
click at [75, 114] on input "398" at bounding box center [65, 114] width 108 height 14
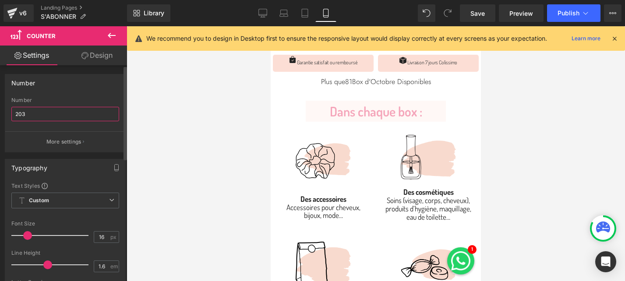
type input "203"
click at [90, 82] on div "Number" at bounding box center [65, 82] width 120 height 17
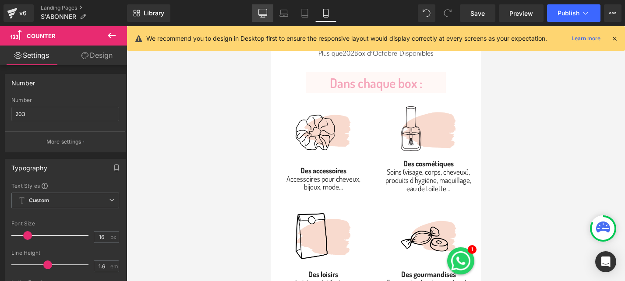
click at [270, 12] on link "Desktop" at bounding box center [262, 13] width 21 height 18
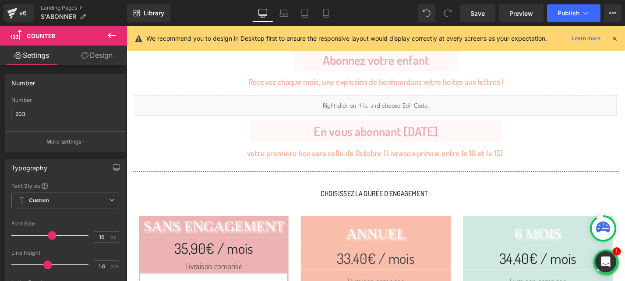
scroll to position [0, 0]
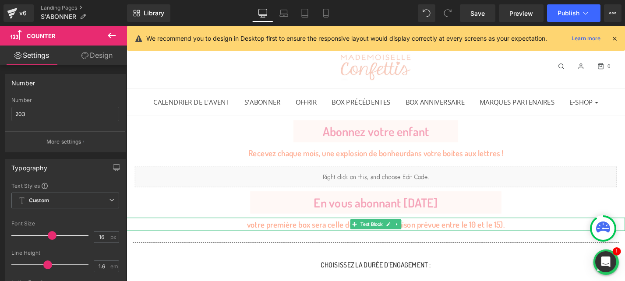
click at [452, 235] on p "votre première box sera celle de Octobre (Livraison prévue entre le 10 et le 15…" at bounding box center [392, 237] width 530 height 14
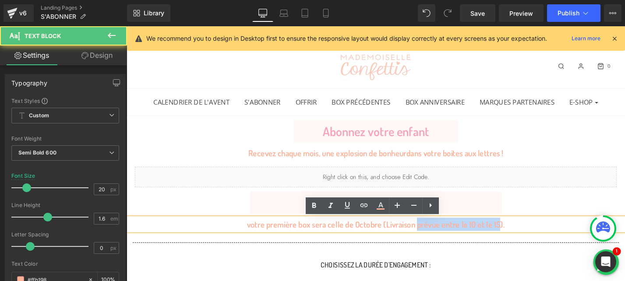
drag, startPoint x: 435, startPoint y: 238, endPoint x: 521, endPoint y: 239, distance: 86.7
click at [521, 239] on p "votre première box sera celle de Octobre (Livraison prévue entre le 10 et le 15…" at bounding box center [392, 237] width 530 height 14
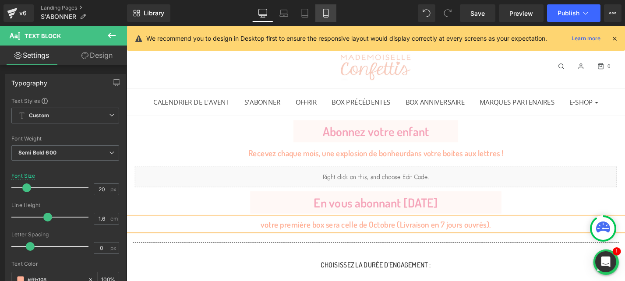
click at [329, 18] on link "Mobile" at bounding box center [325, 13] width 21 height 18
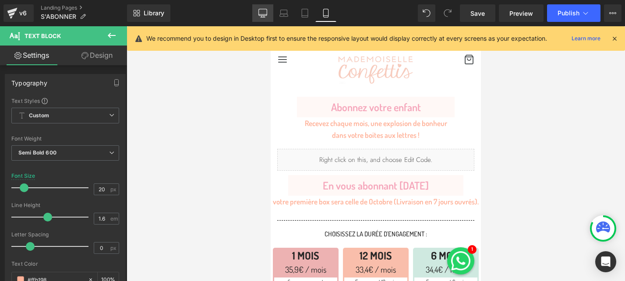
drag, startPoint x: 258, startPoint y: 16, endPoint x: 213, endPoint y: 125, distance: 118.4
click at [258, 16] on icon at bounding box center [262, 13] width 9 height 9
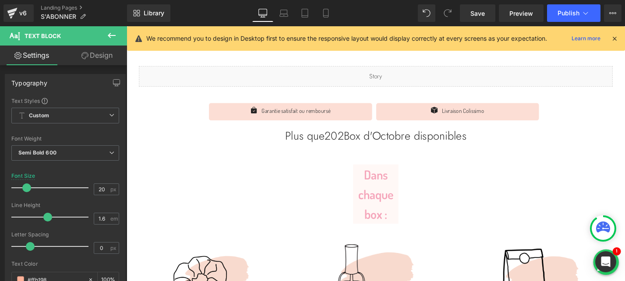
scroll to position [459, 0]
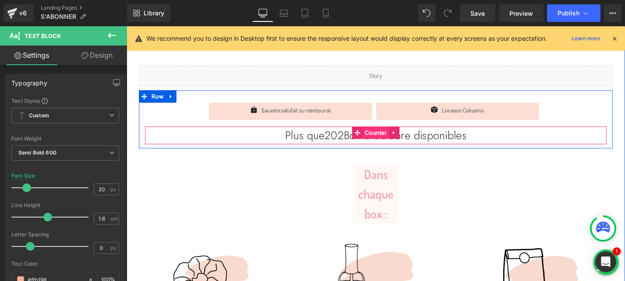
click at [392, 138] on span "Counter" at bounding box center [391, 139] width 28 height 13
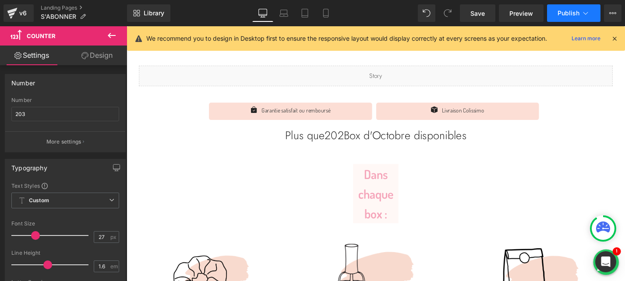
click at [569, 11] on span "Publish" at bounding box center [568, 13] width 22 height 7
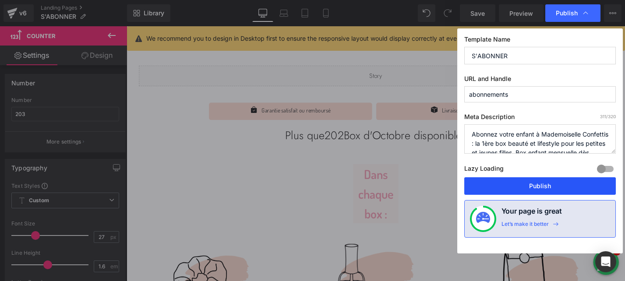
click at [507, 183] on button "Publish" at bounding box center [539, 186] width 151 height 18
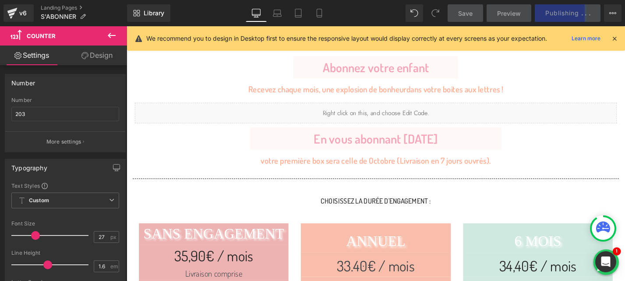
scroll to position [88, 0]
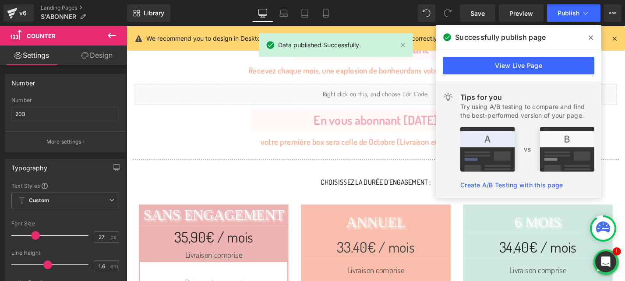
click at [587, 35] on span at bounding box center [590, 38] width 14 height 14
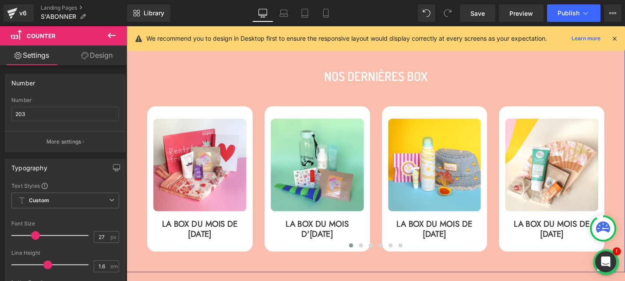
scroll to position [1405, 0]
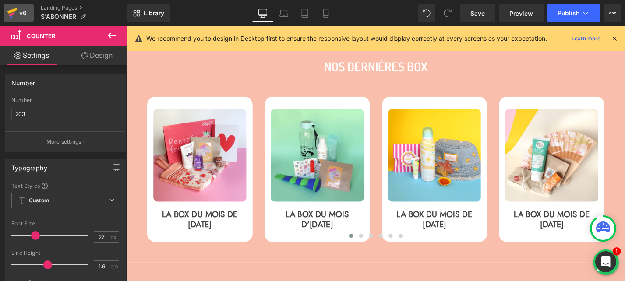
click at [13, 11] on icon at bounding box center [12, 11] width 10 height 6
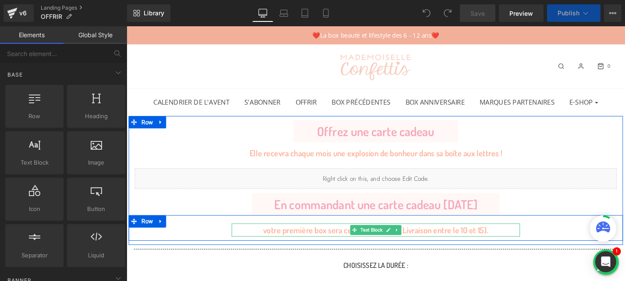
click at [436, 243] on div "votre première box sera celle de Octobre (Livraison entre le 10 et 15)." at bounding box center [391, 243] width 306 height 14
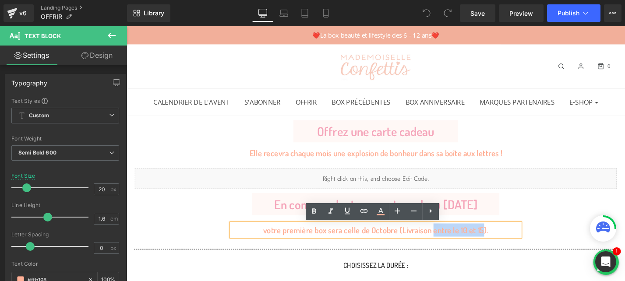
drag, startPoint x: 452, startPoint y: 245, endPoint x: 505, endPoint y: 246, distance: 53.0
click at [505, 246] on div "votre première box sera celle de Octobre (Livraison entre le 10 et 15)." at bounding box center [391, 243] width 306 height 14
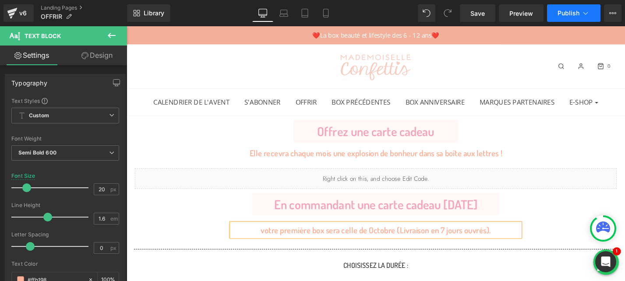
click at [580, 8] on button "Publish" at bounding box center [573, 13] width 53 height 18
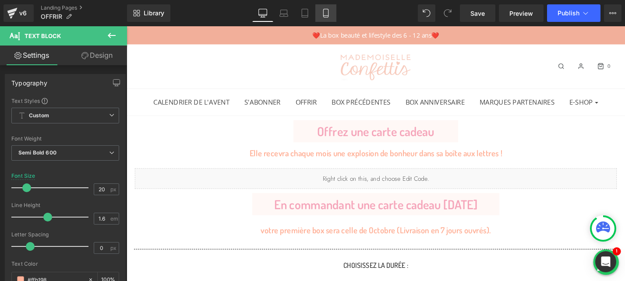
click at [325, 13] on icon at bounding box center [325, 13] width 9 height 9
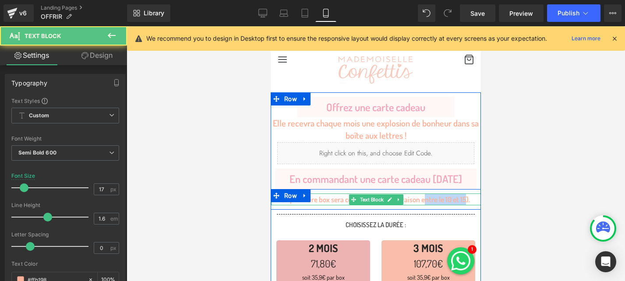
drag, startPoint x: 422, startPoint y: 200, endPoint x: 465, endPoint y: 200, distance: 42.9
click at [465, 200] on span "sa première box sera celle d'Octobre (Livraison entre le 10 et 15)." at bounding box center [376, 199] width 188 height 9
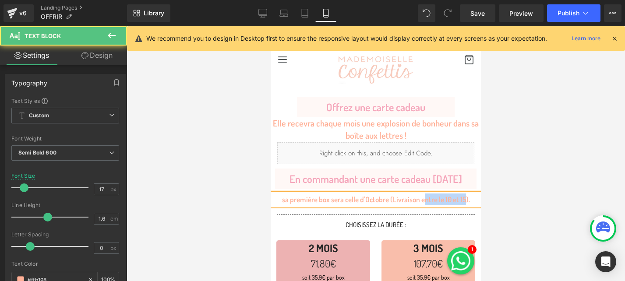
click at [453, 199] on span "sa première box sera celle d'Octobre (Livraison entre le 10 et 15)." at bounding box center [376, 199] width 188 height 9
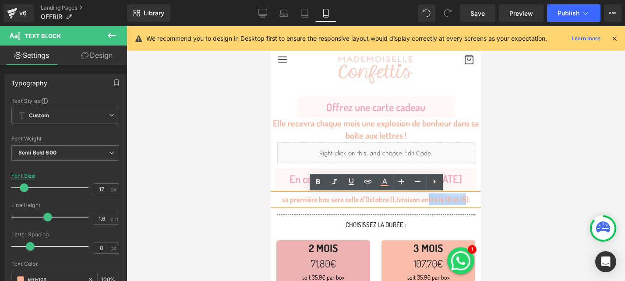
drag, startPoint x: 465, startPoint y: 200, endPoint x: 428, endPoint y: 199, distance: 37.2
click at [428, 199] on span "sa première box sera celle d'Octobre (Livraison entre le 10 et 15)." at bounding box center [376, 199] width 188 height 9
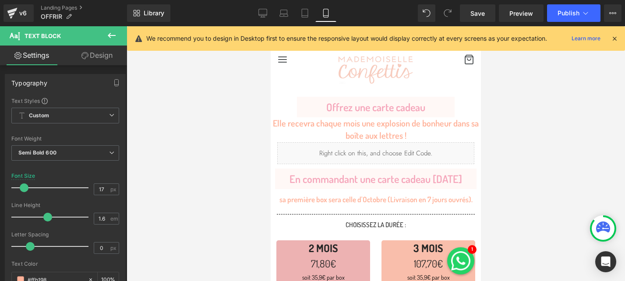
click at [364, 14] on div "Library Mobile Desktop Laptop Tablet Mobile Save Preview Publish Scheduled View…" at bounding box center [376, 13] width 498 height 18
click at [569, 12] on span "Publish" at bounding box center [568, 13] width 22 height 7
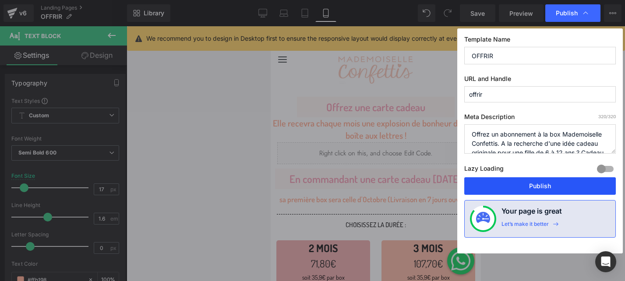
click at [527, 179] on button "Publish" at bounding box center [539, 186] width 151 height 18
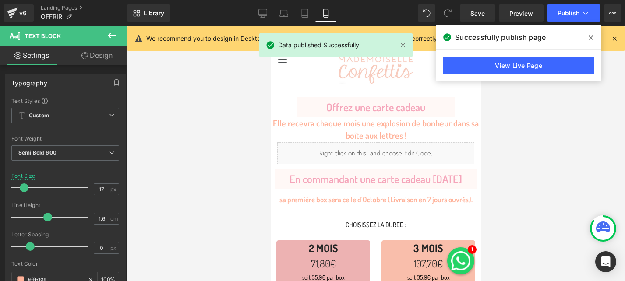
click at [590, 35] on icon at bounding box center [590, 37] width 4 height 7
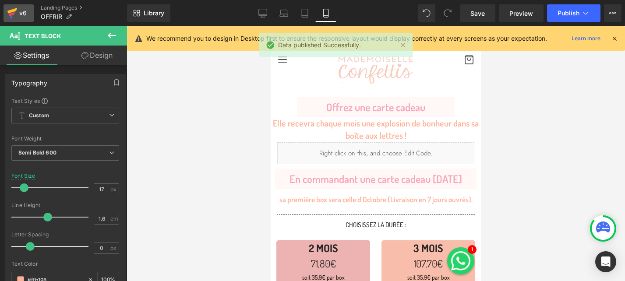
click at [14, 12] on icon at bounding box center [12, 13] width 11 height 22
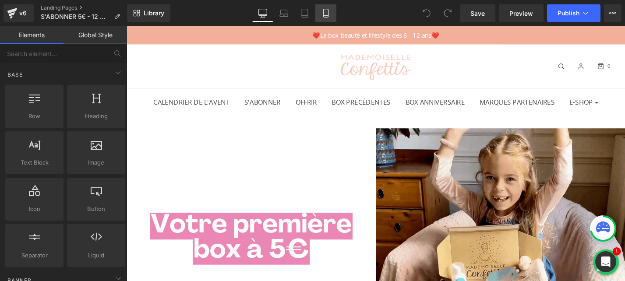
click at [327, 11] on icon at bounding box center [325, 13] width 9 height 9
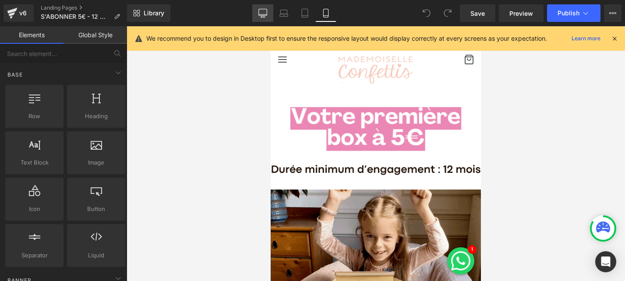
click at [258, 7] on link "Desktop" at bounding box center [262, 13] width 21 height 18
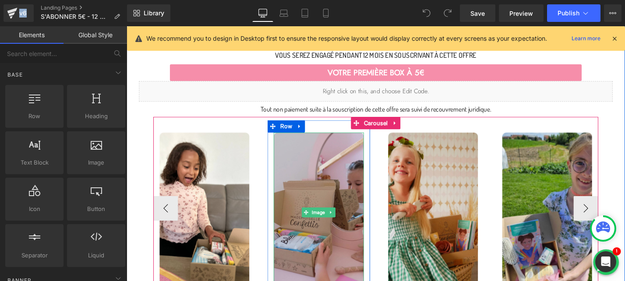
scroll to position [342, 0]
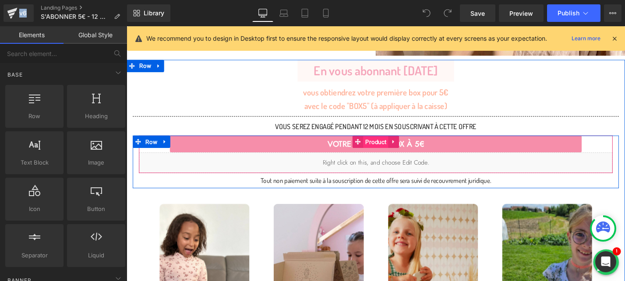
click at [391, 149] on span "Product" at bounding box center [391, 148] width 27 height 13
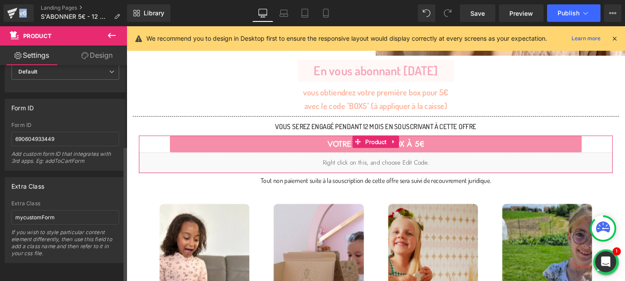
scroll to position [0, 0]
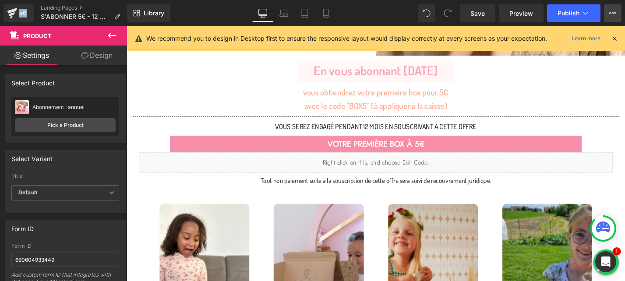
click at [613, 14] on icon at bounding box center [612, 13] width 7 height 7
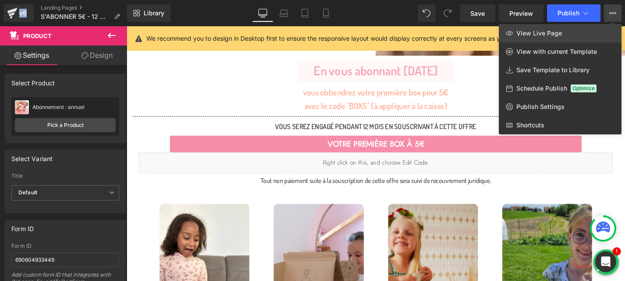
click at [541, 35] on span "View Live Page" at bounding box center [539, 33] width 46 height 8
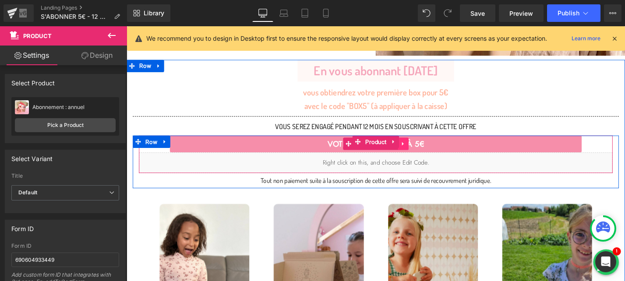
click at [425, 152] on link at bounding box center [420, 150] width 11 height 13
click at [356, 151] on link "(P) Cart Button" at bounding box center [369, 150] width 58 height 13
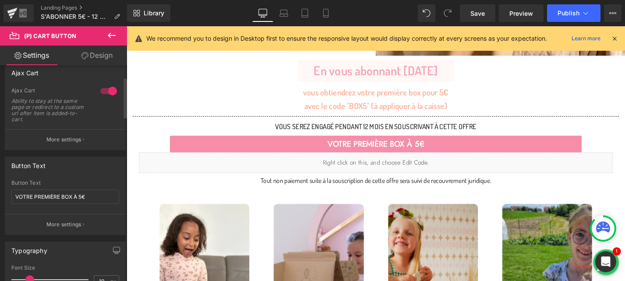
scroll to position [89, 0]
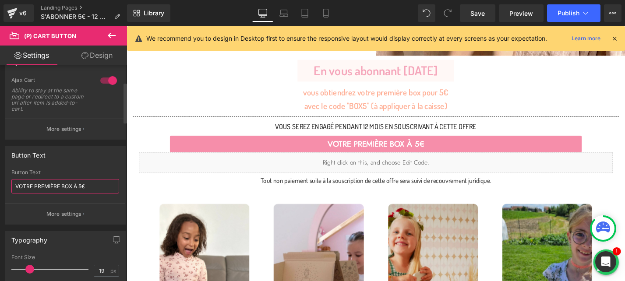
click at [17, 184] on input "VOTRE PREMIÈRE BOX À 5€" at bounding box center [65, 186] width 108 height 14
drag, startPoint x: 16, startPoint y: 184, endPoint x: 104, endPoint y: 187, distance: 88.0
click at [104, 187] on input "VOTRE PREMIÈRE BOX À 5€" at bounding box center [65, 186] width 108 height 14
type input "JE VEUX MA BOX À 5€"
click at [74, 144] on div "Button Text VOTRE PREMIÈRE BOX À 5€ Button Text JE VEUX MA BOX À 5€ More settin…" at bounding box center [65, 182] width 131 height 85
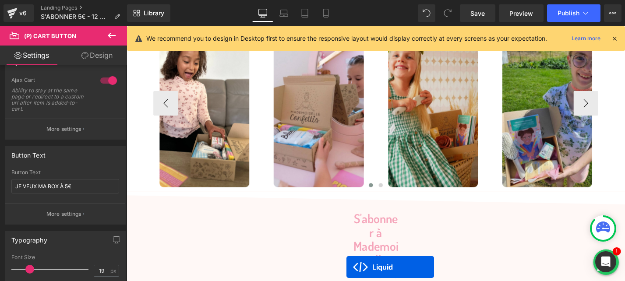
scroll to position [538, 0]
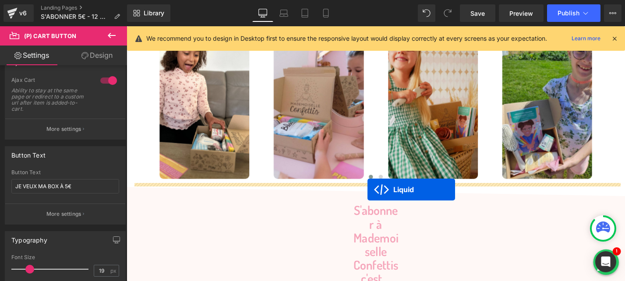
drag, startPoint x: 368, startPoint y: 213, endPoint x: 383, endPoint y: 200, distance: 19.2
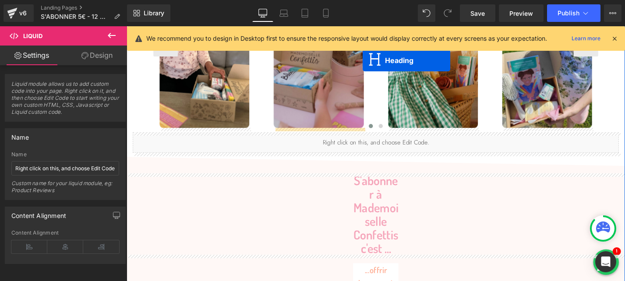
scroll to position [566, 0]
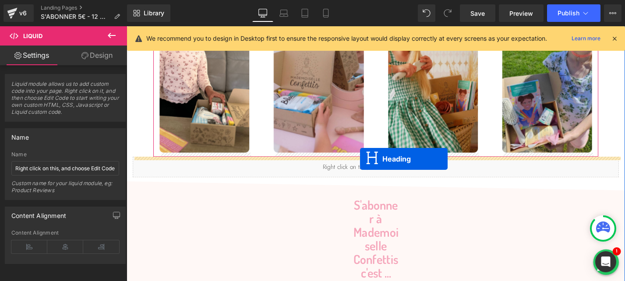
drag, startPoint x: 368, startPoint y: 170, endPoint x: 375, endPoint y: 167, distance: 7.2
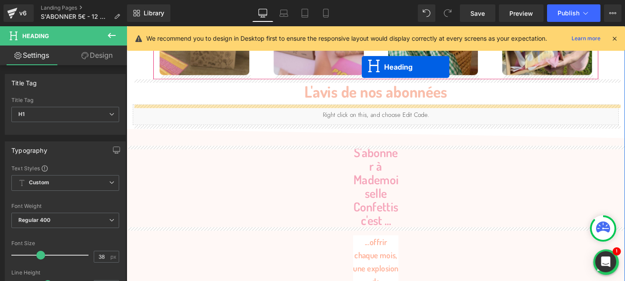
scroll to position [614, 0]
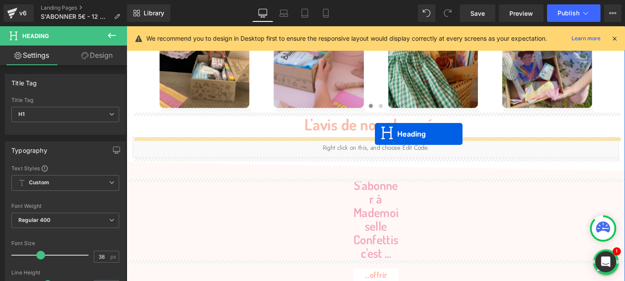
drag, startPoint x: 370, startPoint y: 179, endPoint x: 390, endPoint y: 141, distance: 43.5
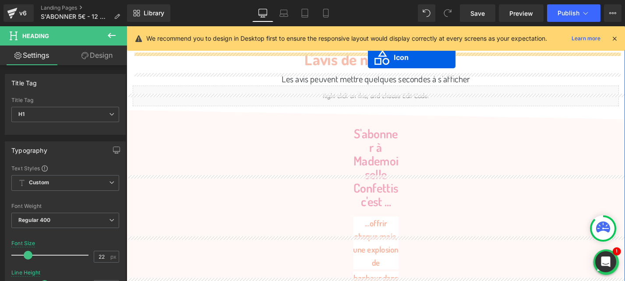
scroll to position [622, 0]
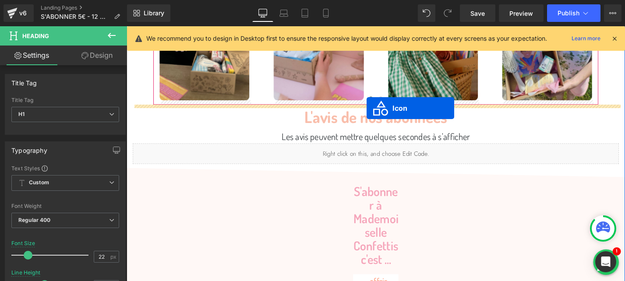
drag, startPoint x: 382, startPoint y: 190, endPoint x: 382, endPoint y: 113, distance: 77.0
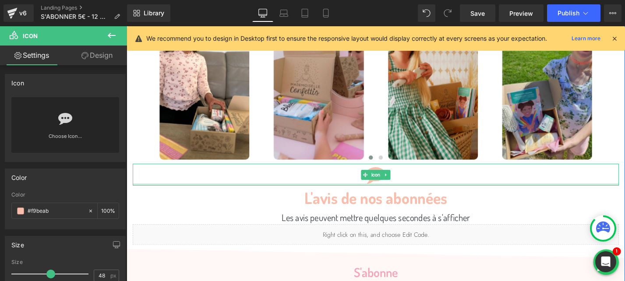
scroll to position [407, 0]
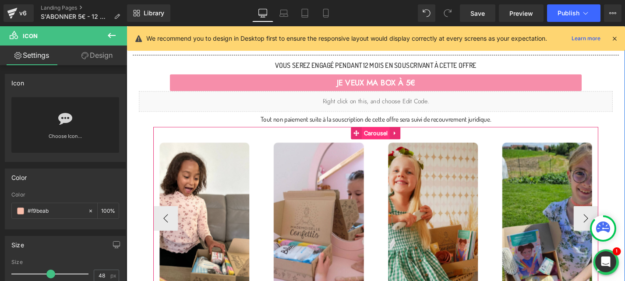
click at [383, 139] on span "Carousel" at bounding box center [391, 140] width 30 height 13
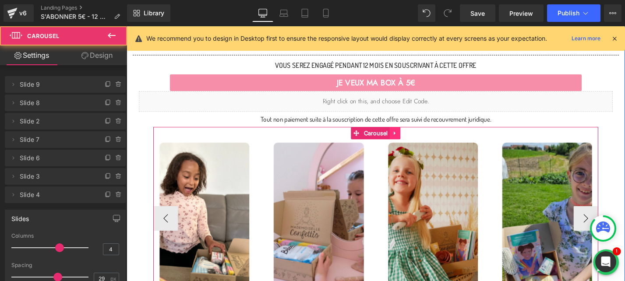
click at [416, 140] on link at bounding box center [411, 140] width 11 height 13
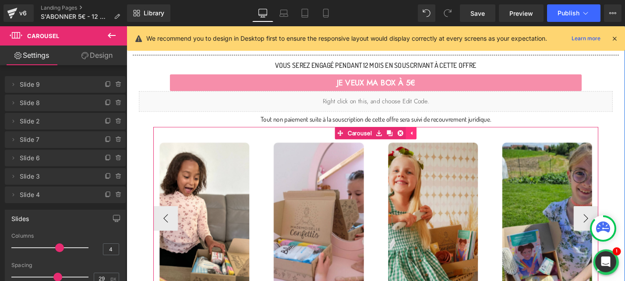
click at [416, 140] on icon at bounding box center [418, 140] width 6 height 6
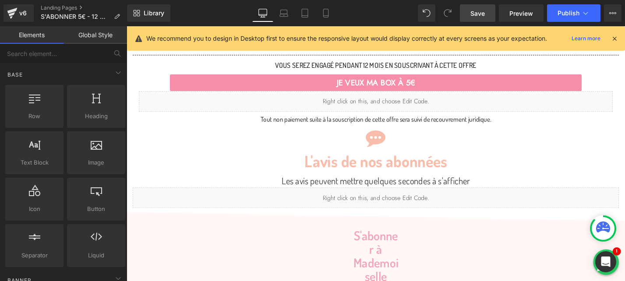
click at [484, 10] on span "Save" at bounding box center [477, 13] width 14 height 9
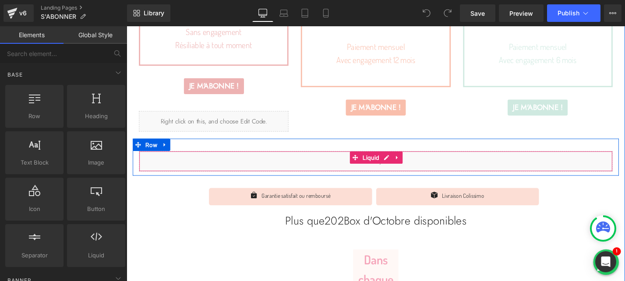
scroll to position [366, 0]
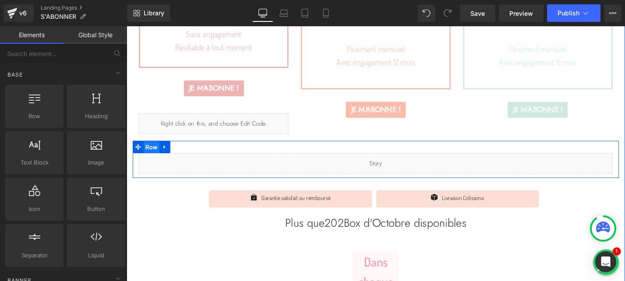
click at [154, 154] on span "Row" at bounding box center [152, 154] width 17 height 13
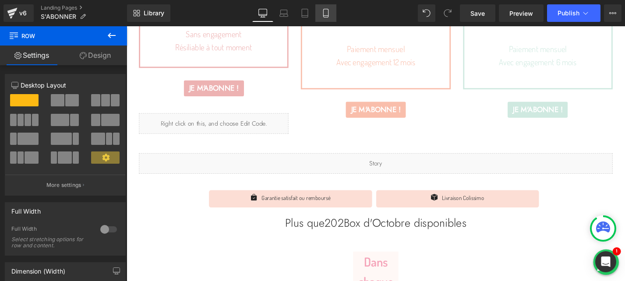
click at [326, 9] on icon at bounding box center [325, 13] width 5 height 8
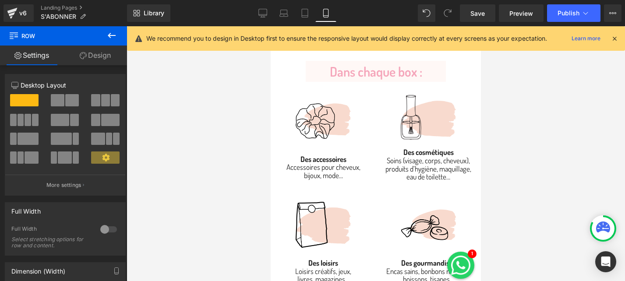
scroll to position [0, 0]
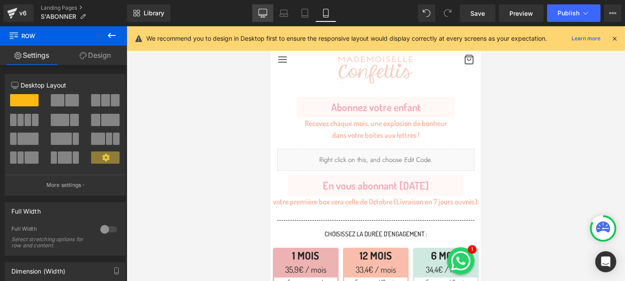
click at [257, 14] on link "Desktop" at bounding box center [262, 13] width 21 height 18
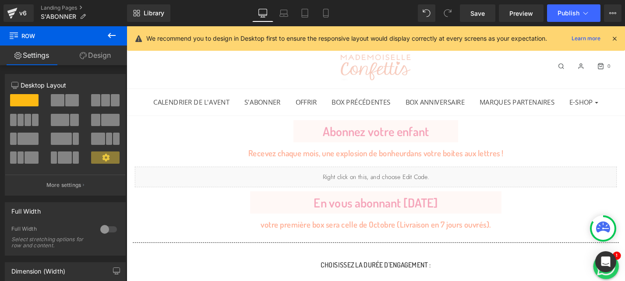
scroll to position [400, 0]
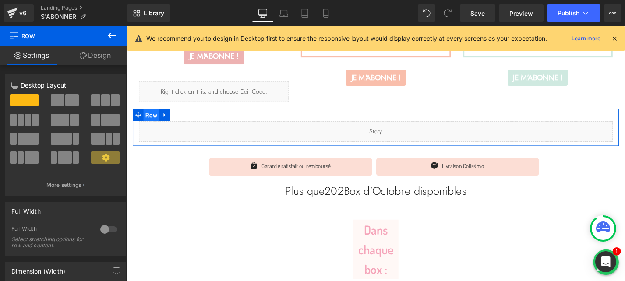
click at [152, 123] on span "Row" at bounding box center [152, 121] width 17 height 13
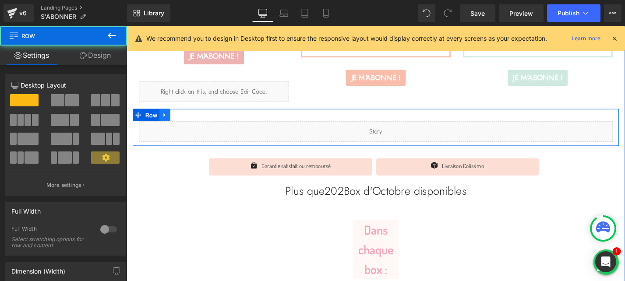
click at [164, 123] on link at bounding box center [167, 120] width 11 height 13
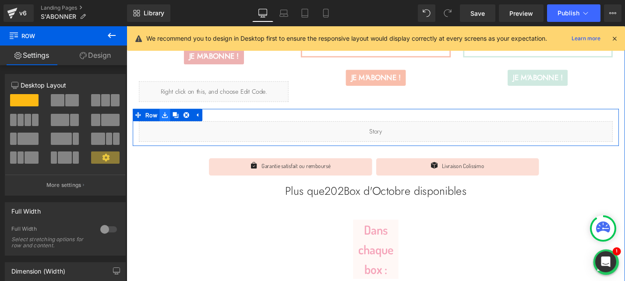
click at [167, 121] on icon at bounding box center [167, 120] width 6 height 7
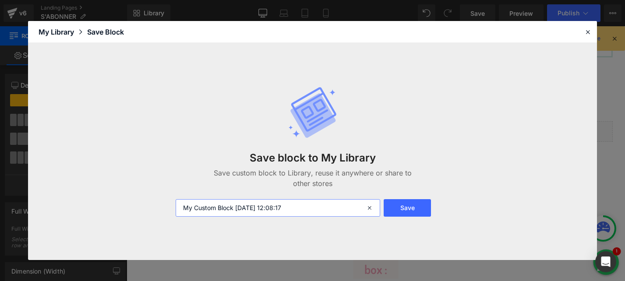
click at [278, 208] on input "My Custom Block 2025-10-10 12:08:17" at bounding box center [278, 208] width 204 height 18
type input "story"
click at [554, 81] on div "Save block to My Library Save custom block to Library, reuse it anywhere or sha…" at bounding box center [312, 151] width 569 height 217
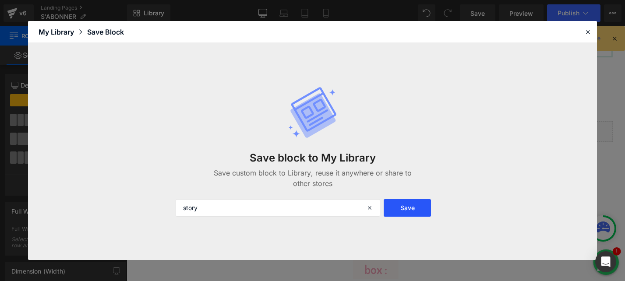
click at [418, 207] on button "Save" at bounding box center [406, 208] width 47 height 18
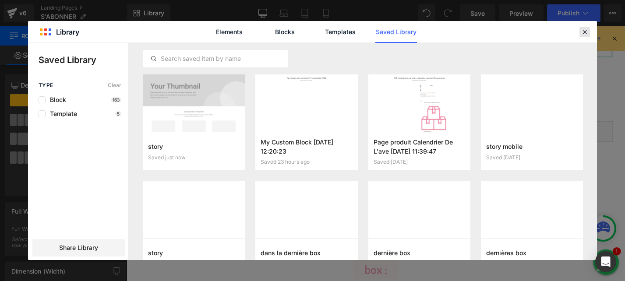
click at [583, 33] on icon at bounding box center [584, 32] width 8 height 8
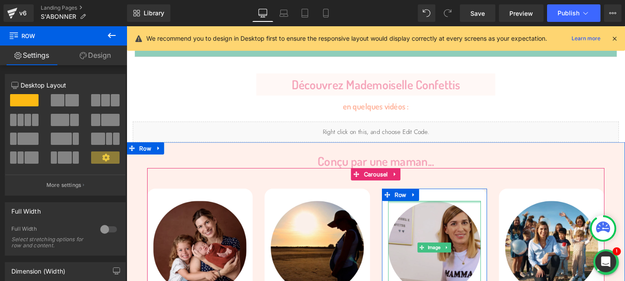
scroll to position [2072, 0]
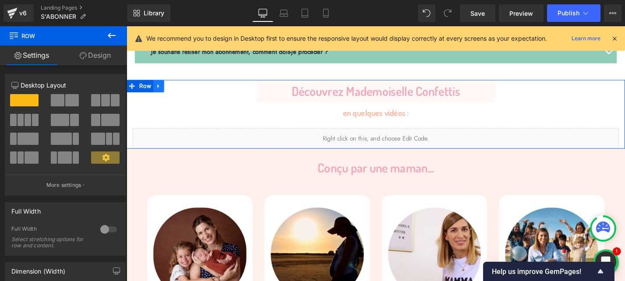
click at [161, 87] on icon at bounding box center [161, 90] width 6 height 7
click at [160, 89] on icon at bounding box center [161, 90] width 6 height 6
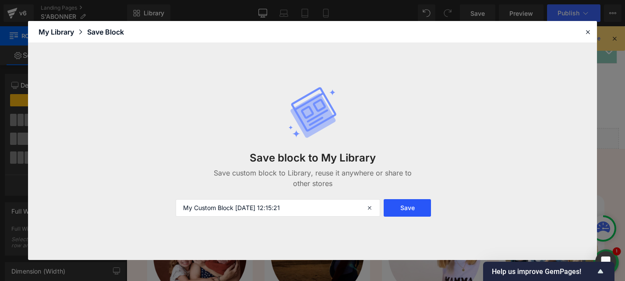
click at [401, 205] on button "Save" at bounding box center [406, 208] width 47 height 18
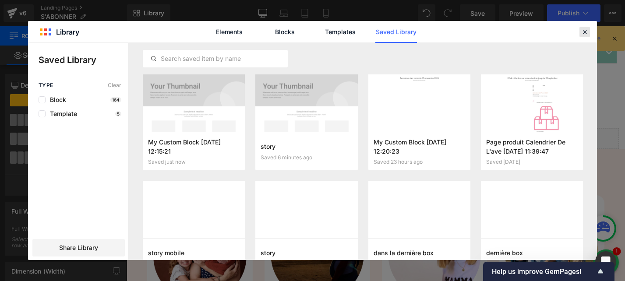
click at [587, 31] on icon at bounding box center [584, 32] width 8 height 8
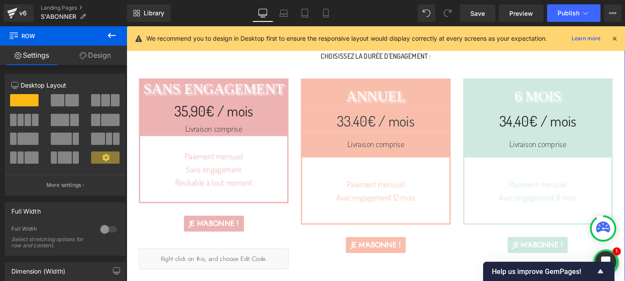
scroll to position [0, 0]
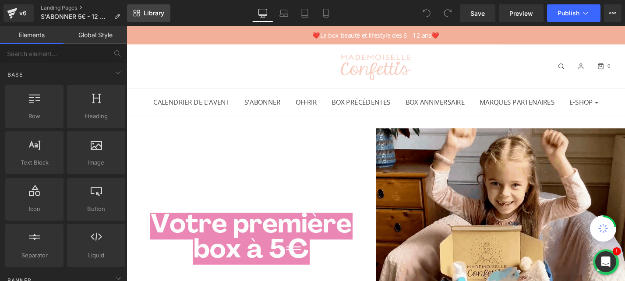
click at [153, 13] on span "Library" at bounding box center [154, 13] width 21 height 8
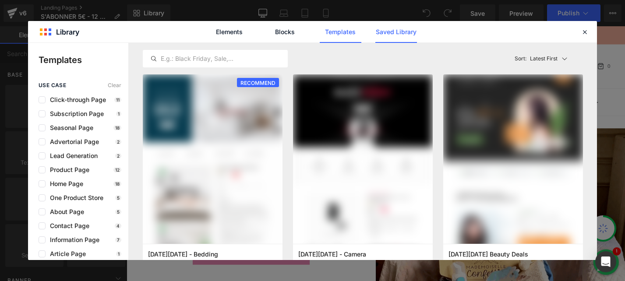
click at [386, 38] on link "Saved Library" at bounding box center [396, 32] width 42 height 22
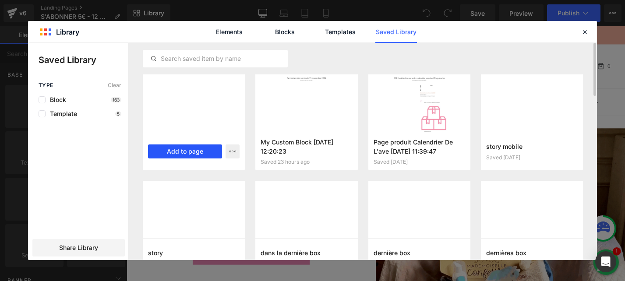
click at [185, 151] on button "Add to page" at bounding box center [185, 151] width 74 height 14
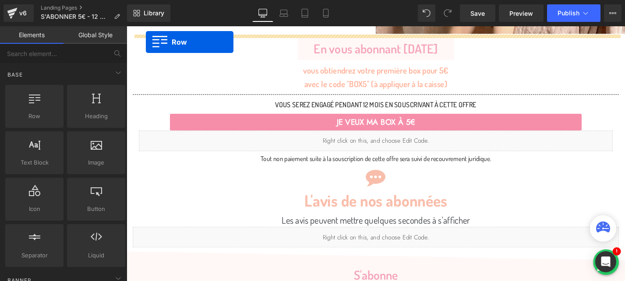
scroll to position [357, 0]
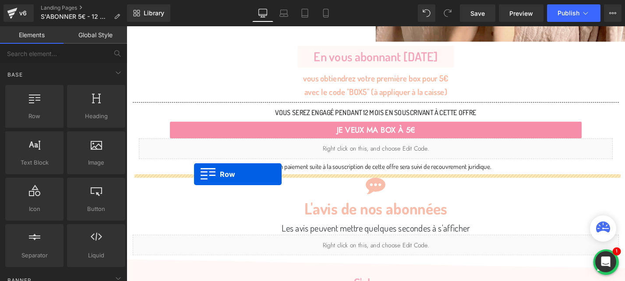
drag, startPoint x: 137, startPoint y: 76, endPoint x: 198, endPoint y: 184, distance: 124.5
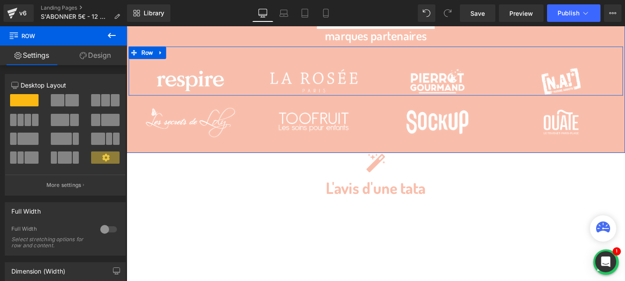
scroll to position [1813, 0]
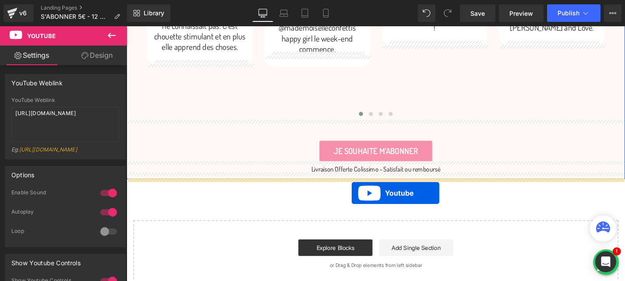
drag, startPoint x: 369, startPoint y: 156, endPoint x: 366, endPoint y: 204, distance: 47.4
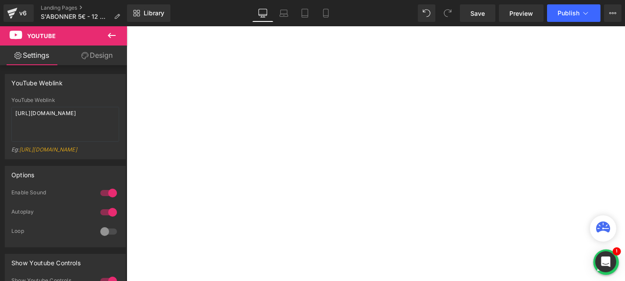
scroll to position [3325, 0]
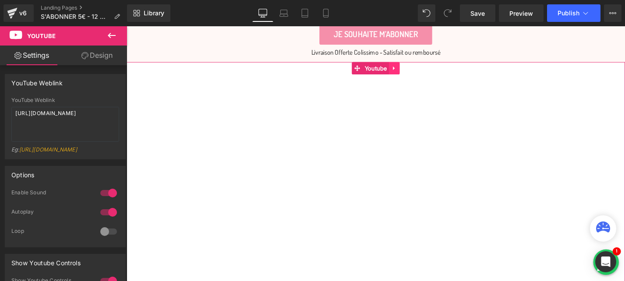
click at [410, 74] on link at bounding box center [410, 70] width 11 height 13
click at [418, 71] on icon at bounding box center [417, 71] width 6 height 6
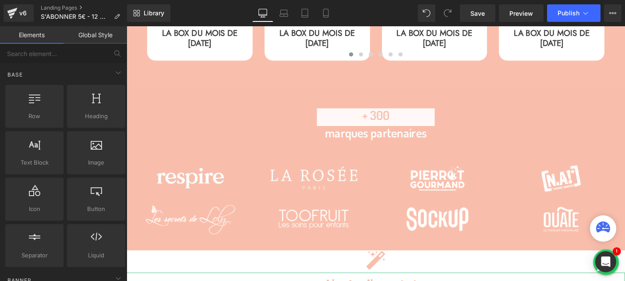
scroll to position [1758, 0]
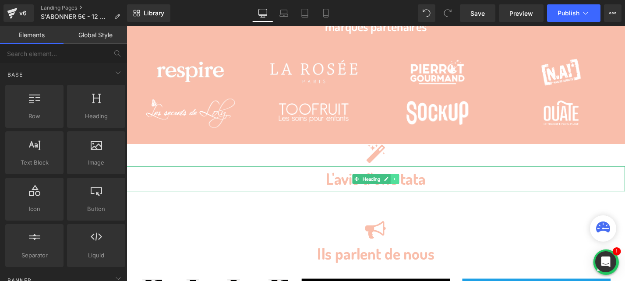
click at [411, 187] on icon at bounding box center [411, 188] width 5 height 5
click at [415, 188] on icon at bounding box center [416, 188] width 5 height 5
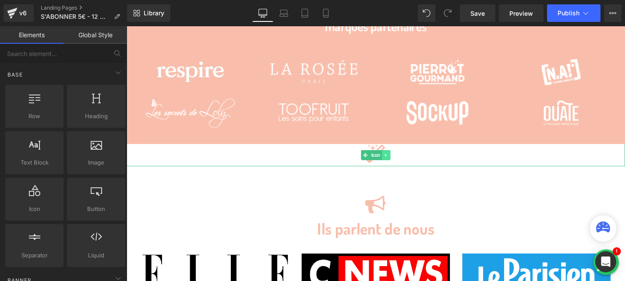
click at [402, 164] on icon at bounding box center [402, 163] width 5 height 5
click at [407, 164] on icon at bounding box center [406, 163] width 5 height 5
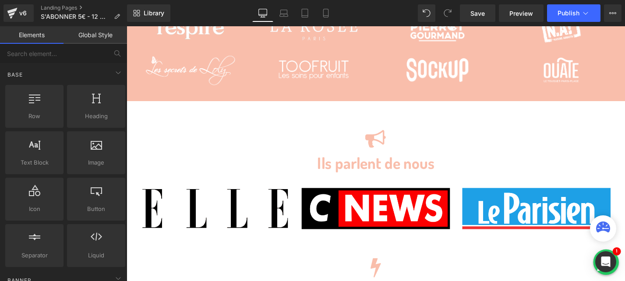
scroll to position [1852, 0]
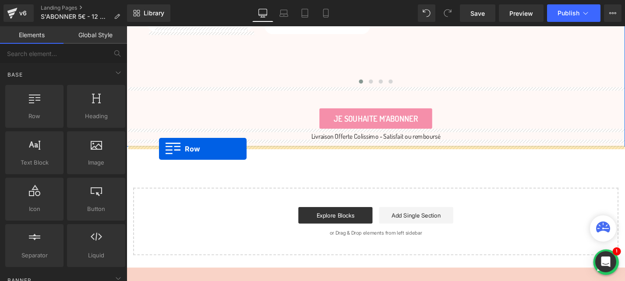
drag, startPoint x: 135, startPoint y: 72, endPoint x: 161, endPoint y: 156, distance: 87.9
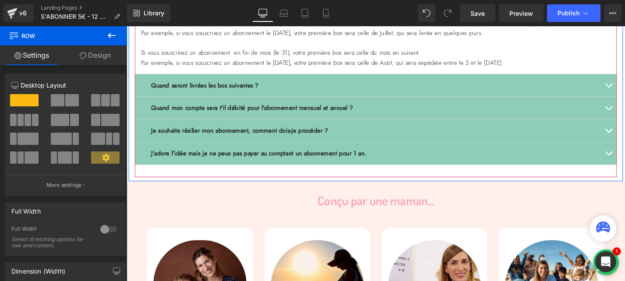
scroll to position [2144, 0]
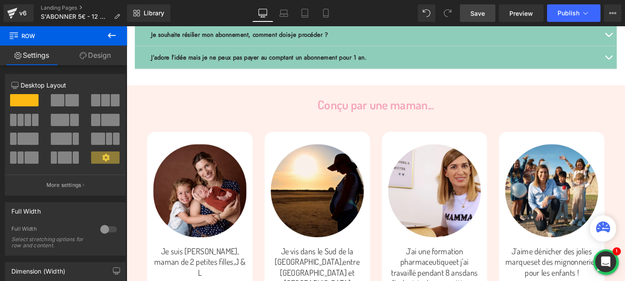
click at [470, 13] on link "Save" at bounding box center [477, 13] width 35 height 18
click at [148, 15] on span "Library" at bounding box center [154, 13] width 21 height 8
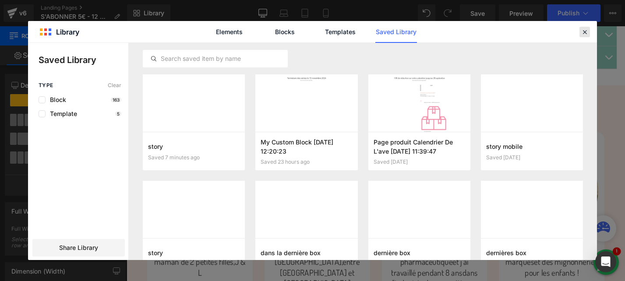
click at [584, 34] on icon at bounding box center [584, 32] width 8 height 8
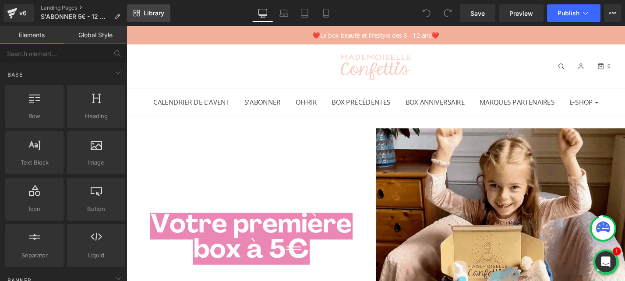
click at [151, 14] on span "Library" at bounding box center [154, 13] width 21 height 8
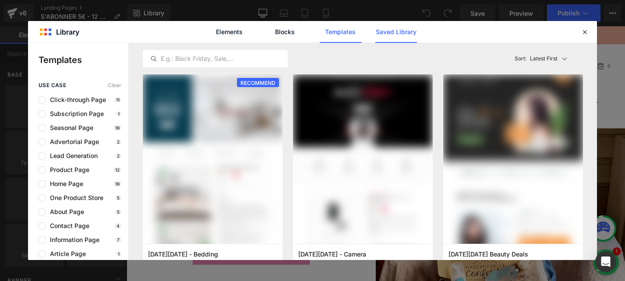
click at [390, 38] on link "Saved Library" at bounding box center [396, 32] width 42 height 22
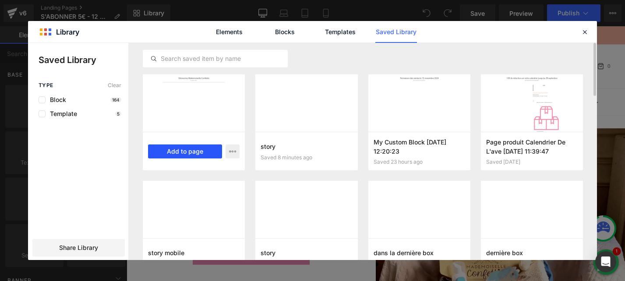
click at [186, 149] on button "Add to page" at bounding box center [185, 151] width 74 height 14
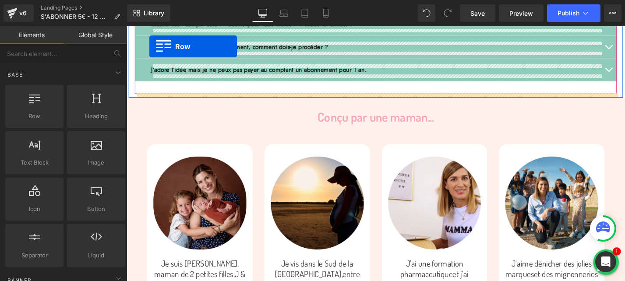
scroll to position [2070, 0]
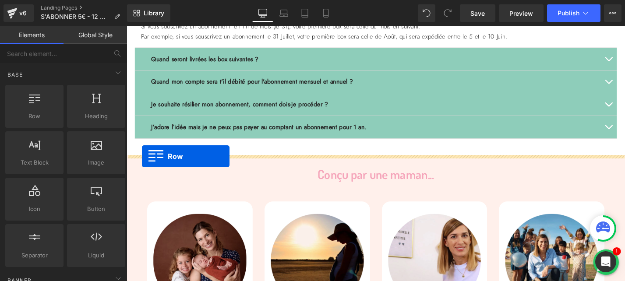
drag, startPoint x: 131, startPoint y: 80, endPoint x: 143, endPoint y: 164, distance: 84.9
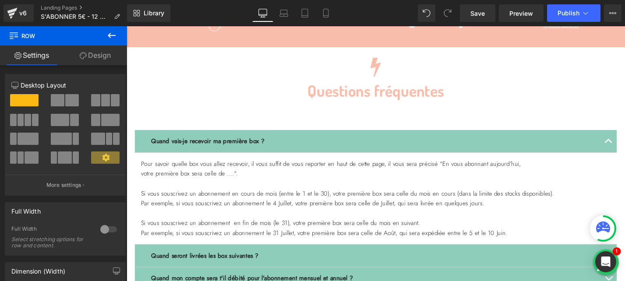
scroll to position [1779, 0]
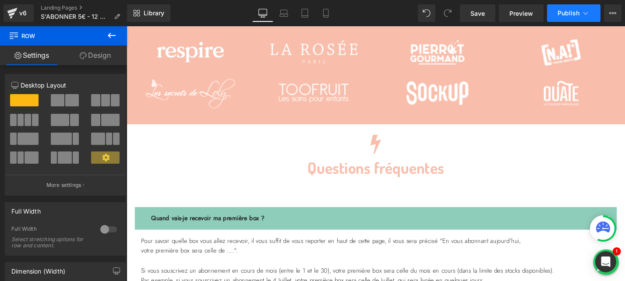
click at [585, 13] on icon at bounding box center [585, 13] width 9 height 9
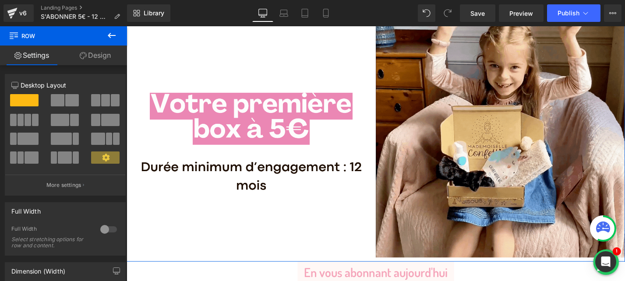
scroll to position [163, 0]
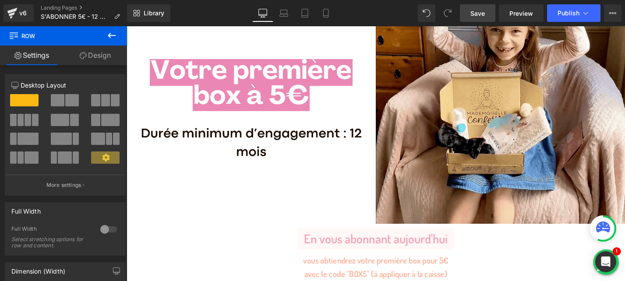
drag, startPoint x: 475, startPoint y: 13, endPoint x: 373, endPoint y: 78, distance: 121.1
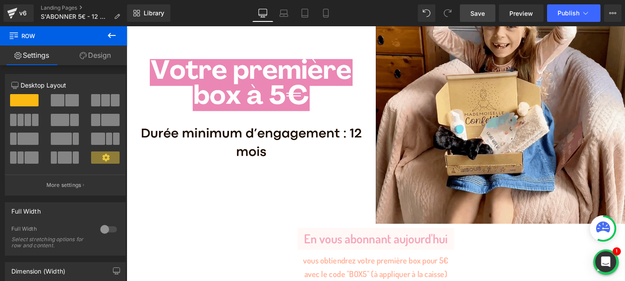
click at [475, 13] on span "Save" at bounding box center [477, 13] width 14 height 9
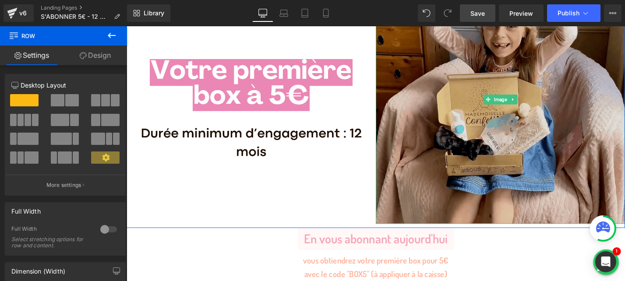
click at [399, 142] on img at bounding box center [523, 104] width 265 height 265
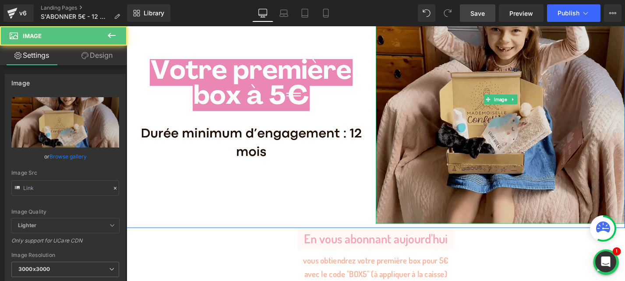
type input "[URL][DOMAIN_NAME]"
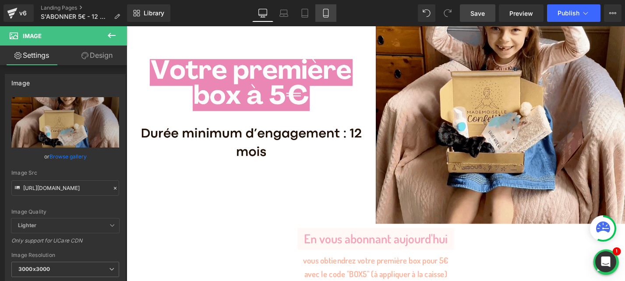
click at [323, 9] on icon at bounding box center [325, 13] width 9 height 9
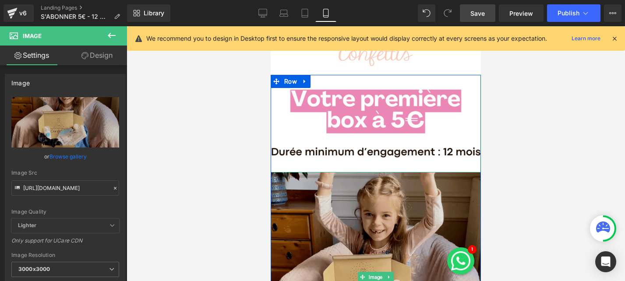
scroll to position [0, 0]
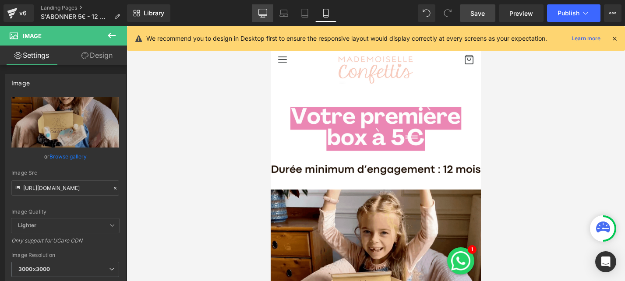
click at [261, 12] on icon at bounding box center [262, 13] width 9 height 9
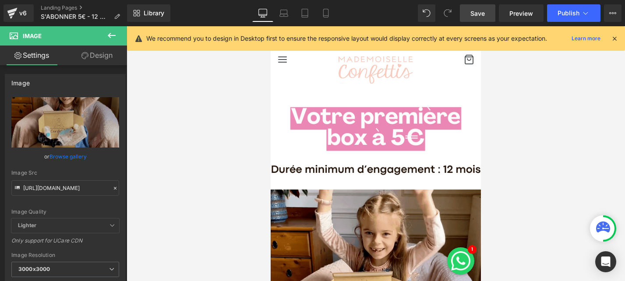
type input "auto"
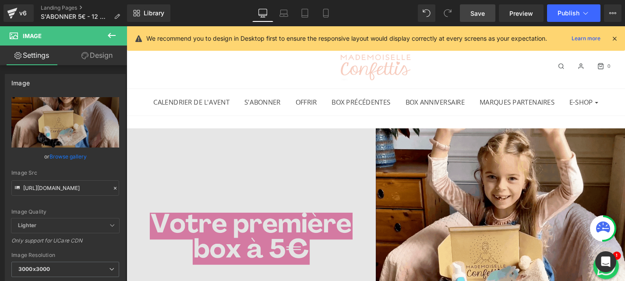
scroll to position [22, 0]
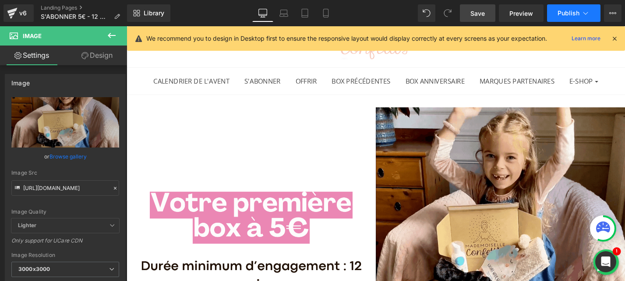
click at [573, 18] on button "Publish" at bounding box center [573, 13] width 53 height 18
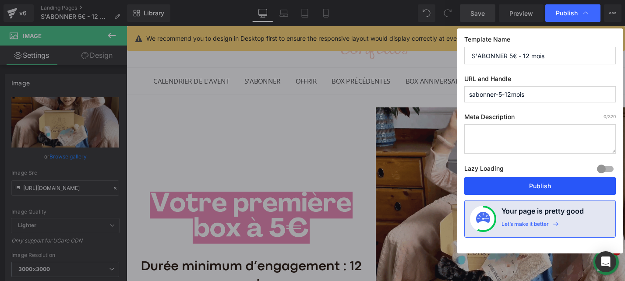
click at [508, 188] on button "Publish" at bounding box center [539, 186] width 151 height 18
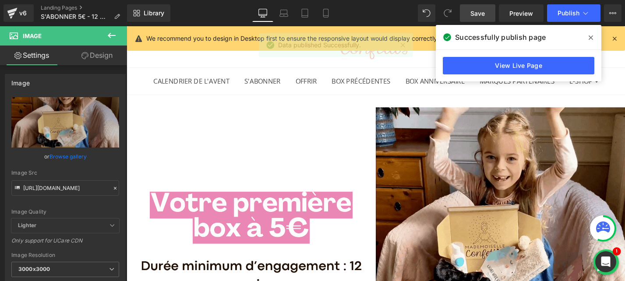
click at [588, 36] on icon at bounding box center [590, 37] width 4 height 7
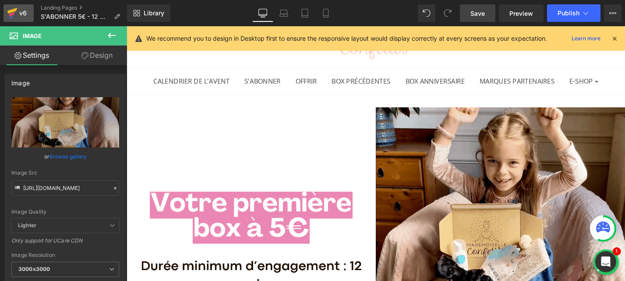
click at [10, 13] on icon at bounding box center [12, 13] width 11 height 22
